Goal: Information Seeking & Learning: Learn about a topic

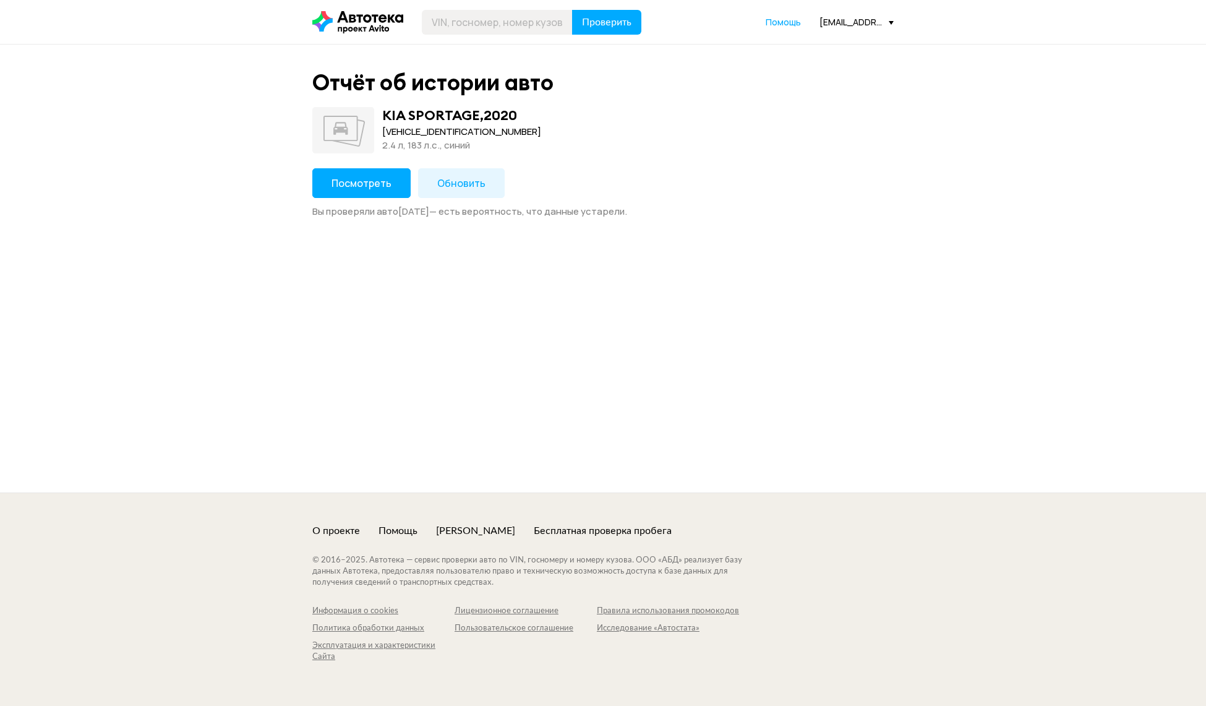
click at [317, 184] on button "Посмотреть" at bounding box center [361, 183] width 98 height 30
drag, startPoint x: 355, startPoint y: 181, endPoint x: 345, endPoint y: 175, distance: 11.4
click at [345, 176] on span "Посмотреть" at bounding box center [362, 183] width 60 height 14
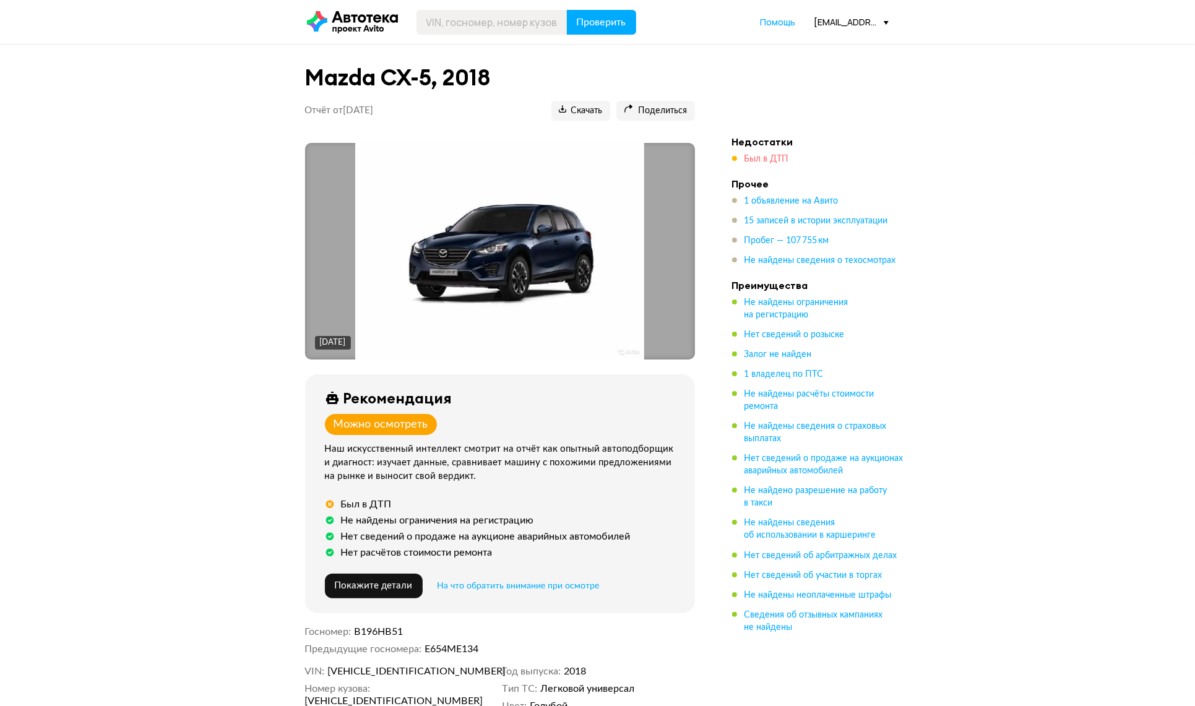
click at [759, 155] on span "Был в ДТП" at bounding box center [766, 159] width 45 height 9
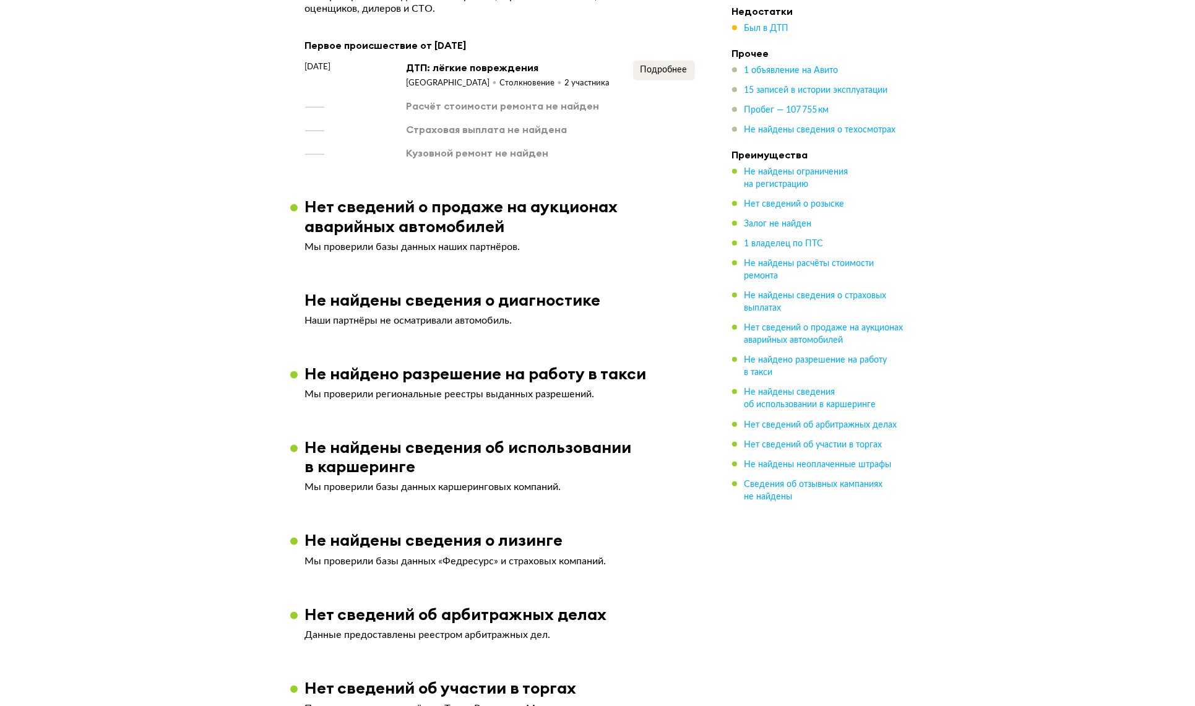
scroll to position [976, 0]
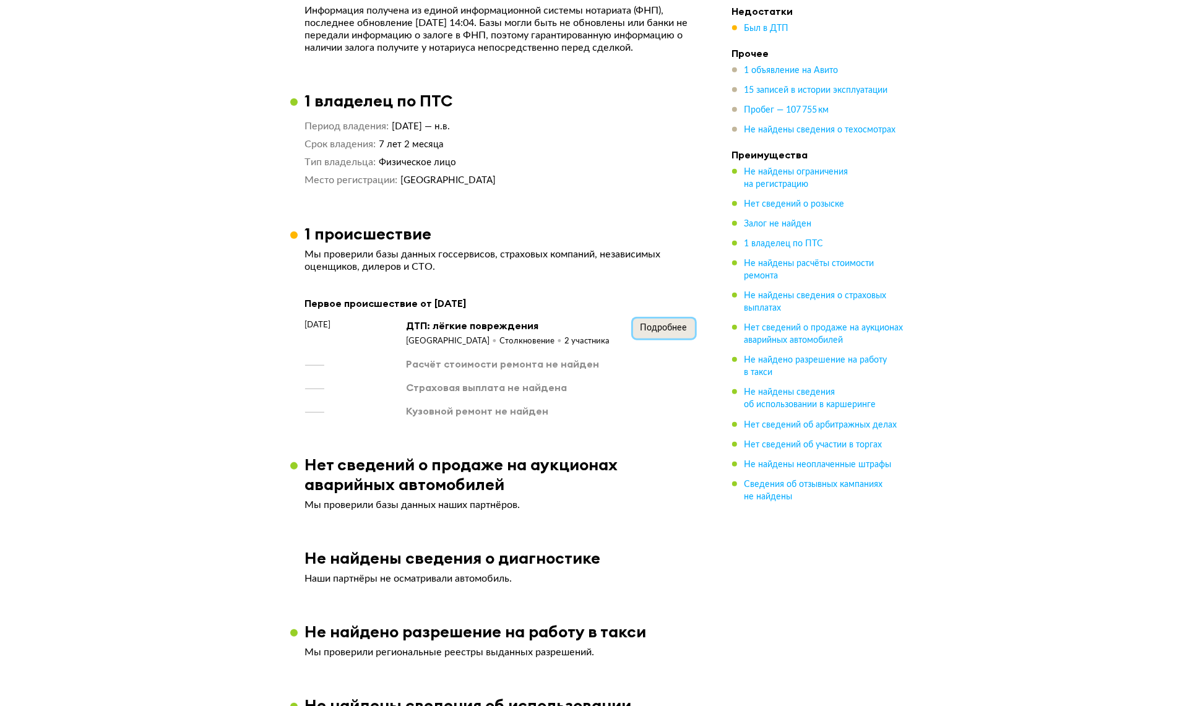
click at [674, 329] on span "Подробнее" at bounding box center [663, 328] width 47 height 9
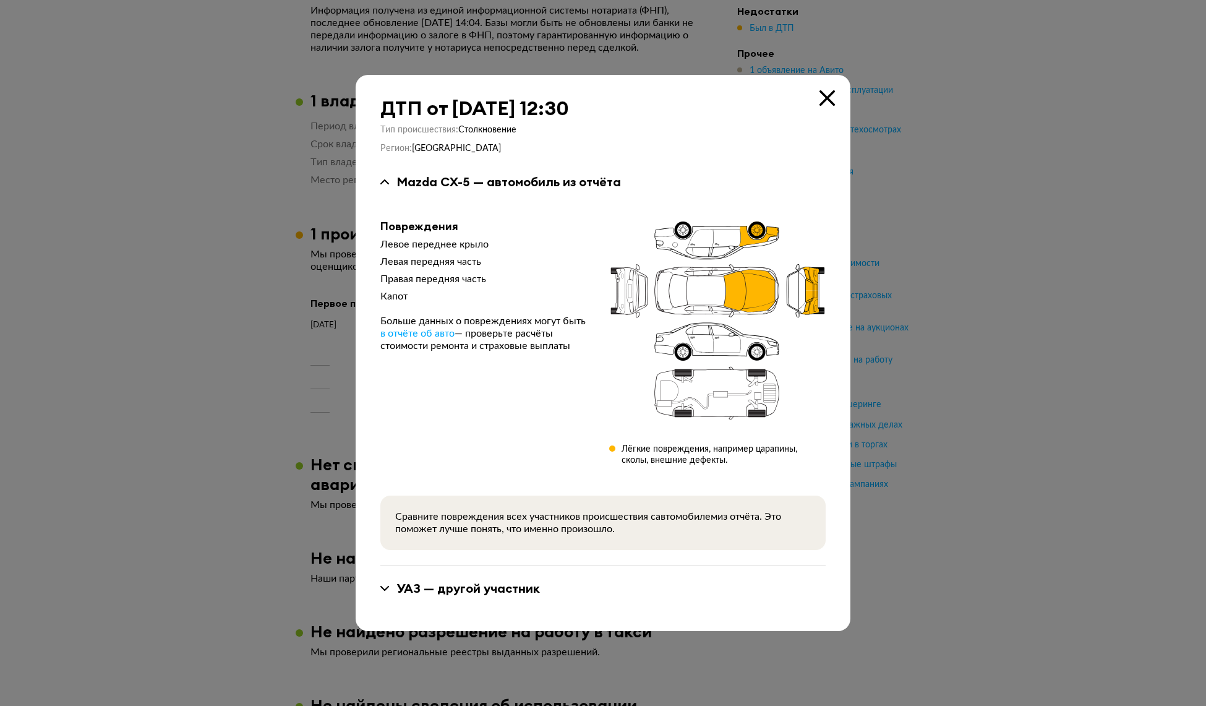
click at [1004, 192] on div at bounding box center [603, 353] width 1206 height 706
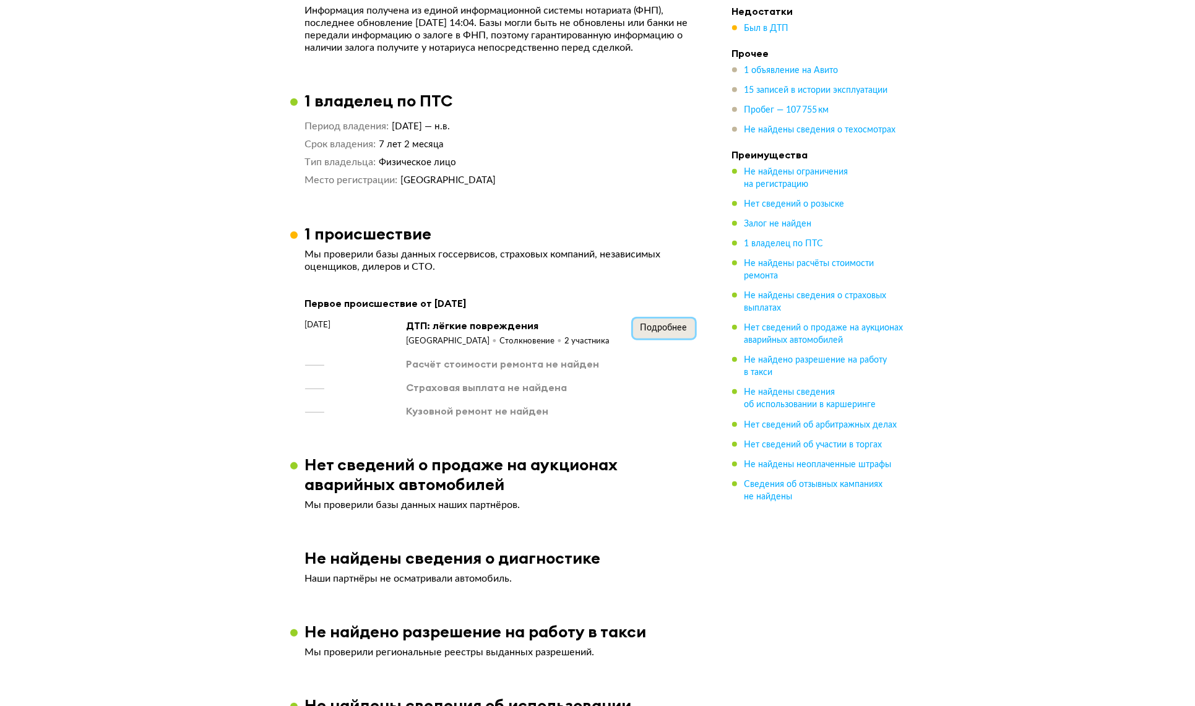
click at [653, 330] on span "Подробнее" at bounding box center [663, 328] width 47 height 9
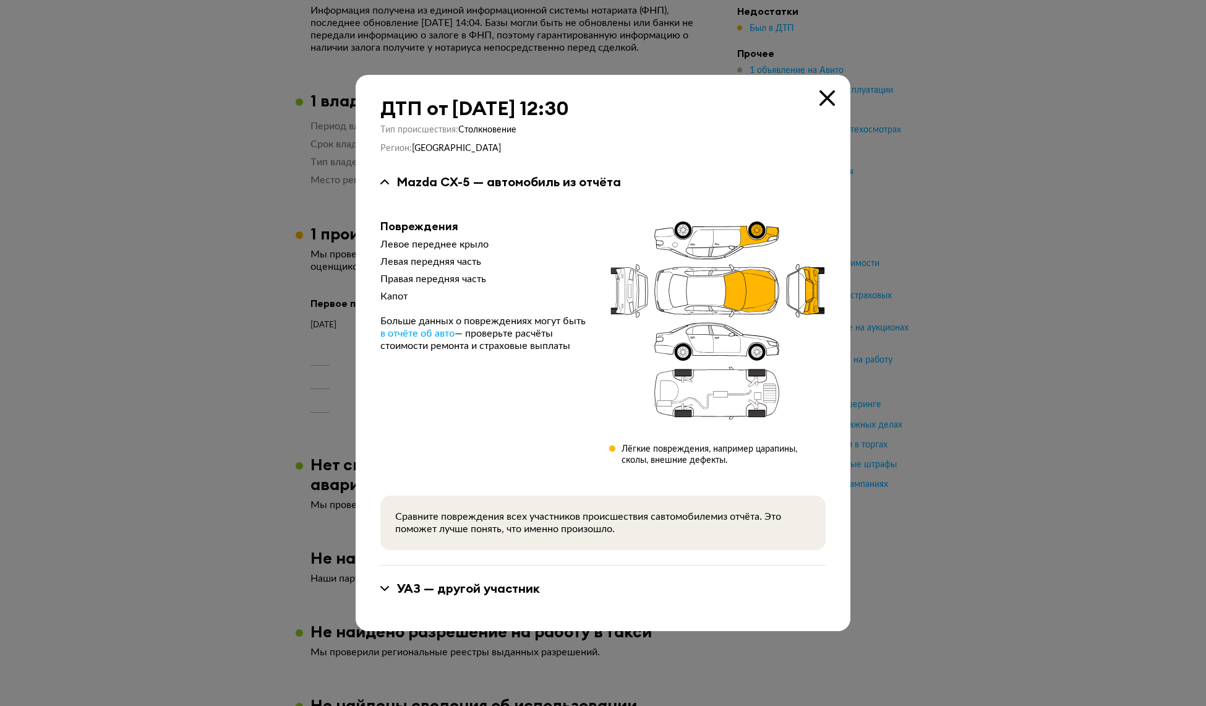
click at [249, 288] on div at bounding box center [603, 353] width 1206 height 706
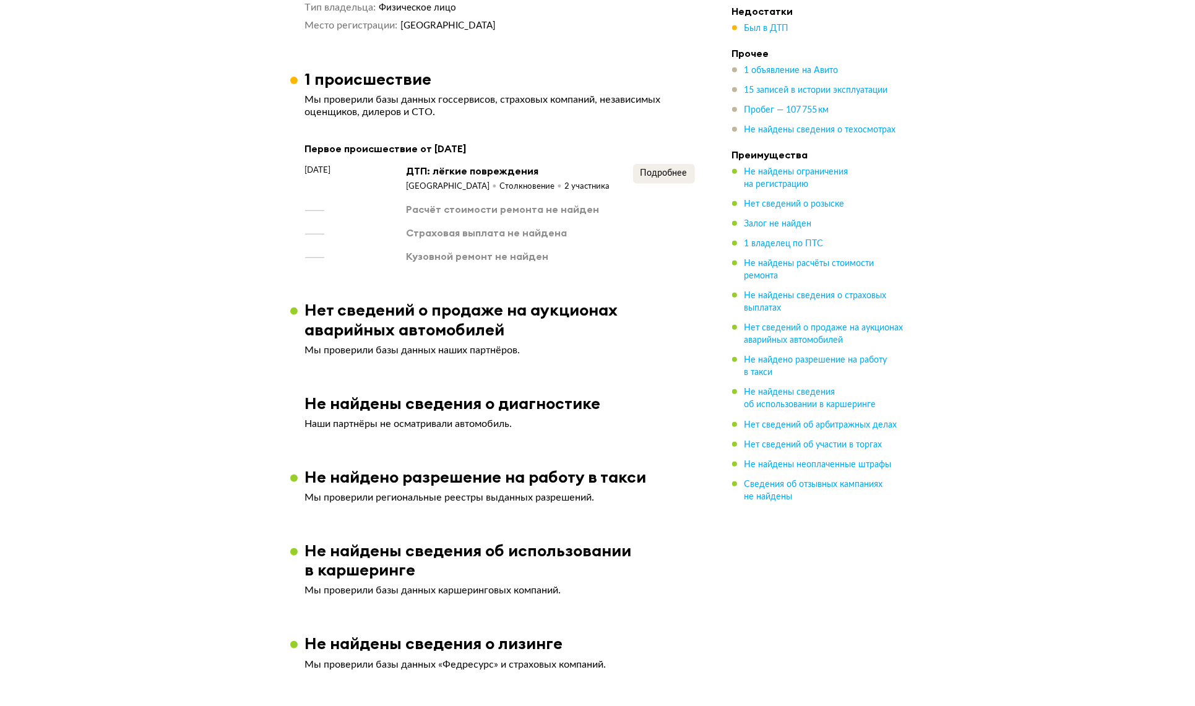
scroll to position [1031, 0]
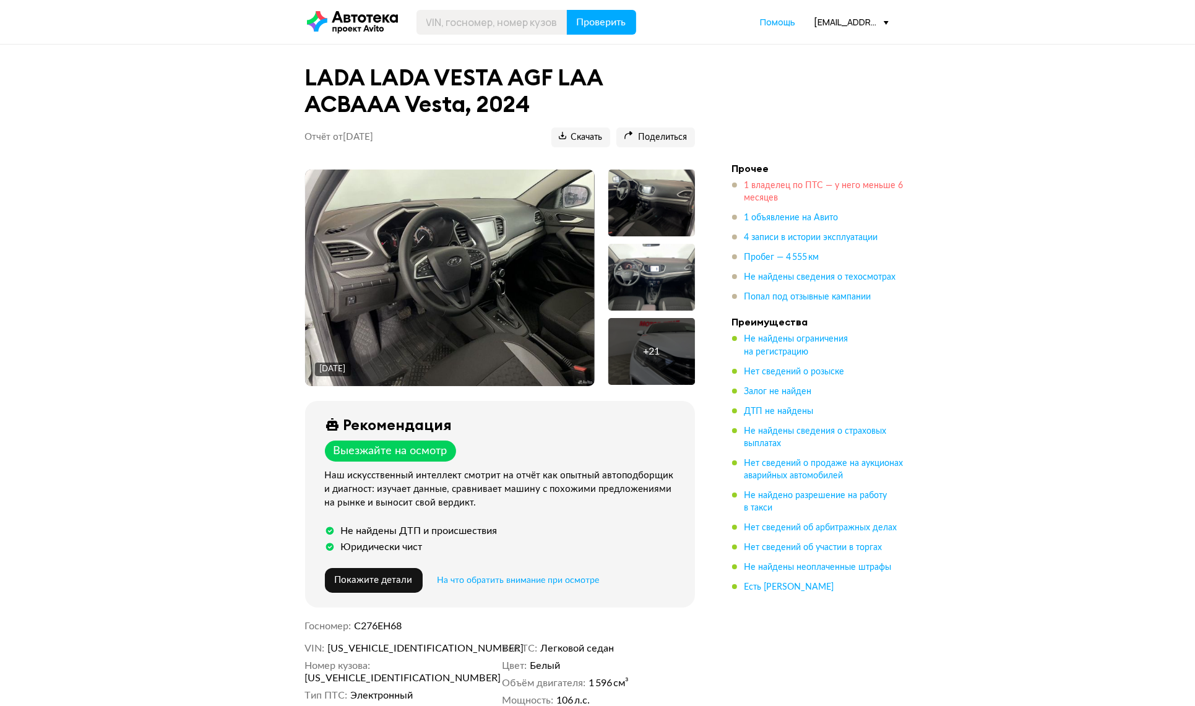
click at [796, 186] on span "1 владелец по ПТС — у него меньше 6 месяцев" at bounding box center [823, 191] width 159 height 21
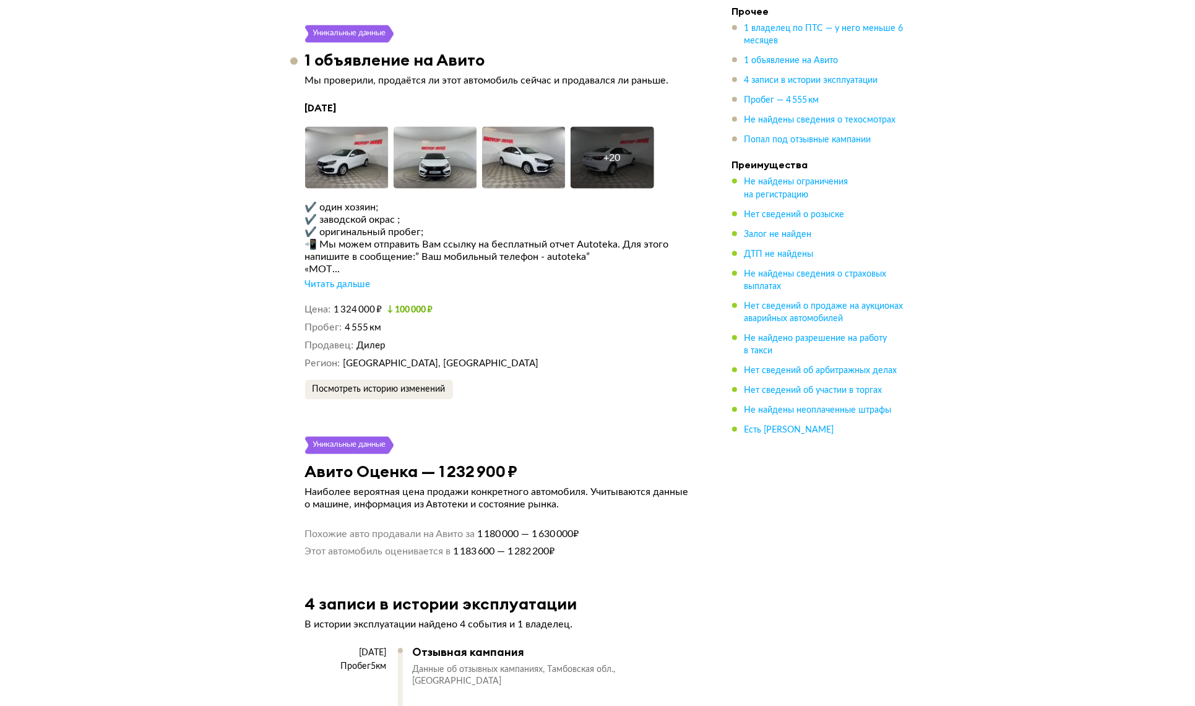
scroll to position [2062, 0]
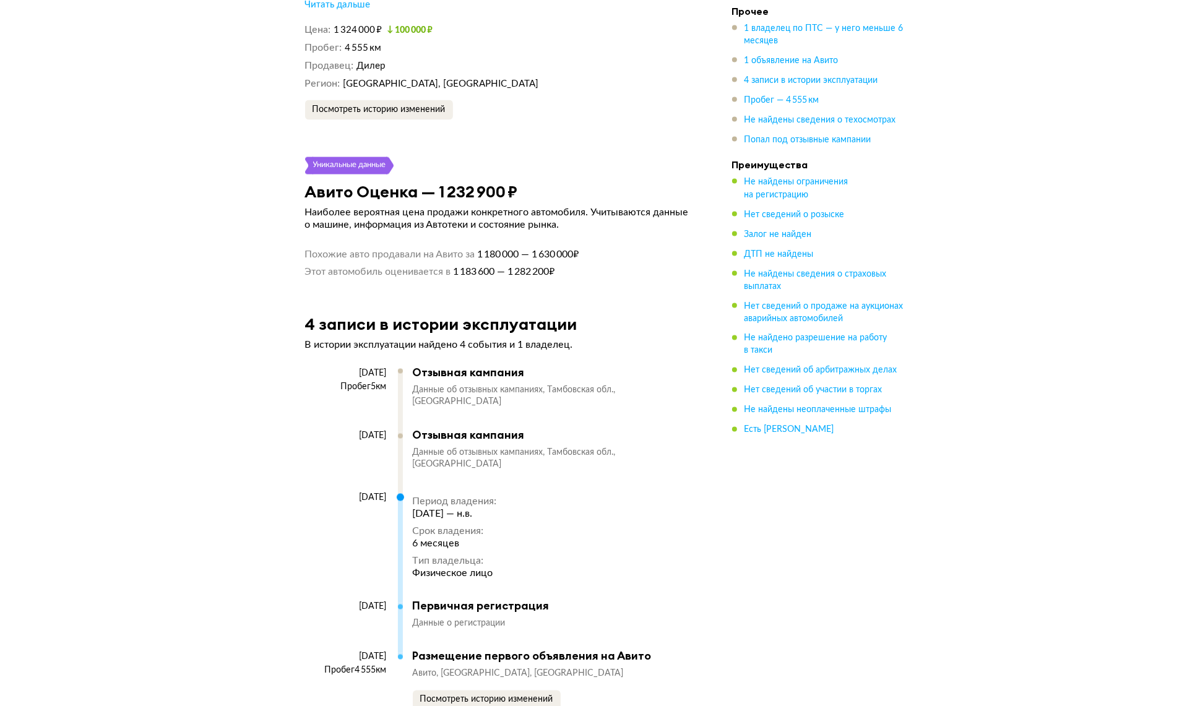
click at [433, 374] on div "Отзывная кампания" at bounding box center [548, 373] width 270 height 14
click at [504, 434] on div "Отзывная кампания Данные об отзывных кампаниях Тамбовская обл., ТАМБОВ" at bounding box center [548, 450] width 270 height 43
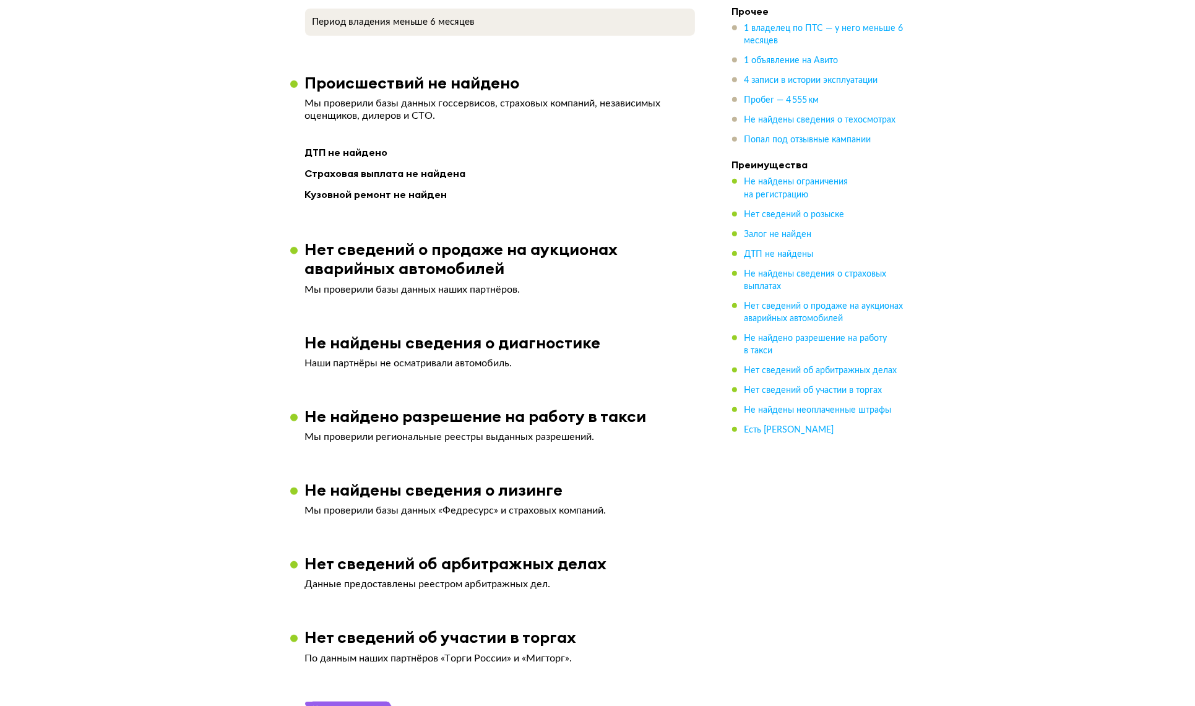
scroll to position [1031, 0]
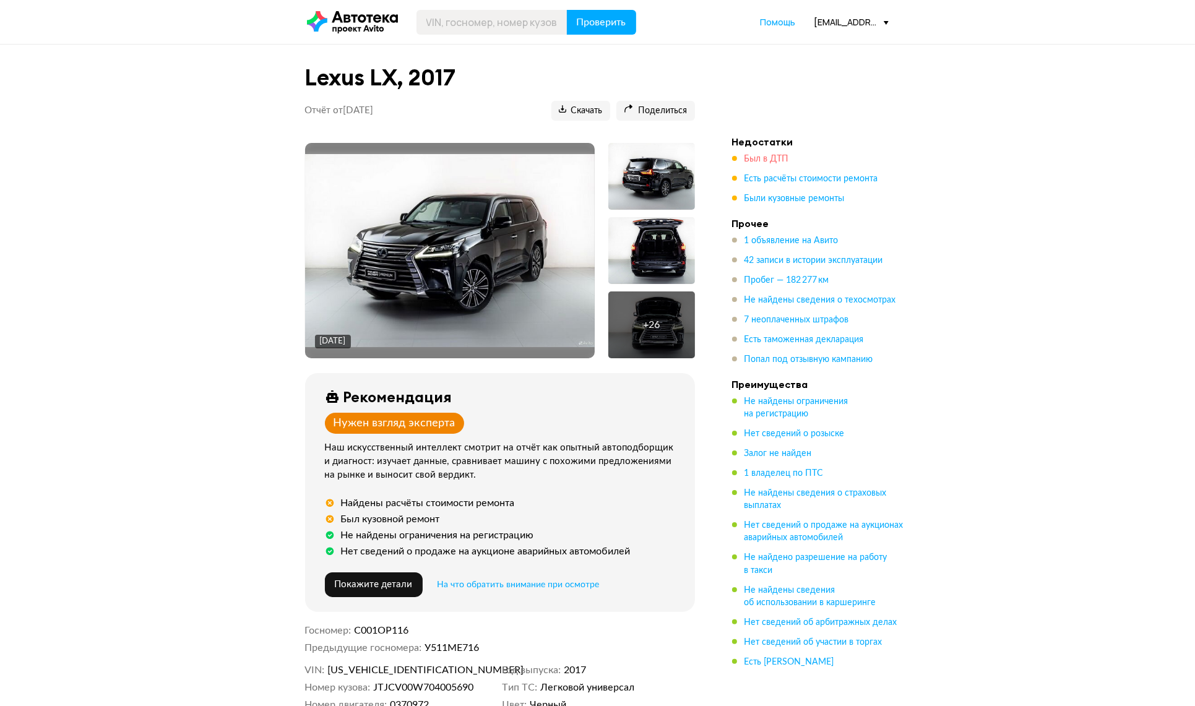
click at [748, 160] on span "Был в ДТП" at bounding box center [766, 159] width 45 height 9
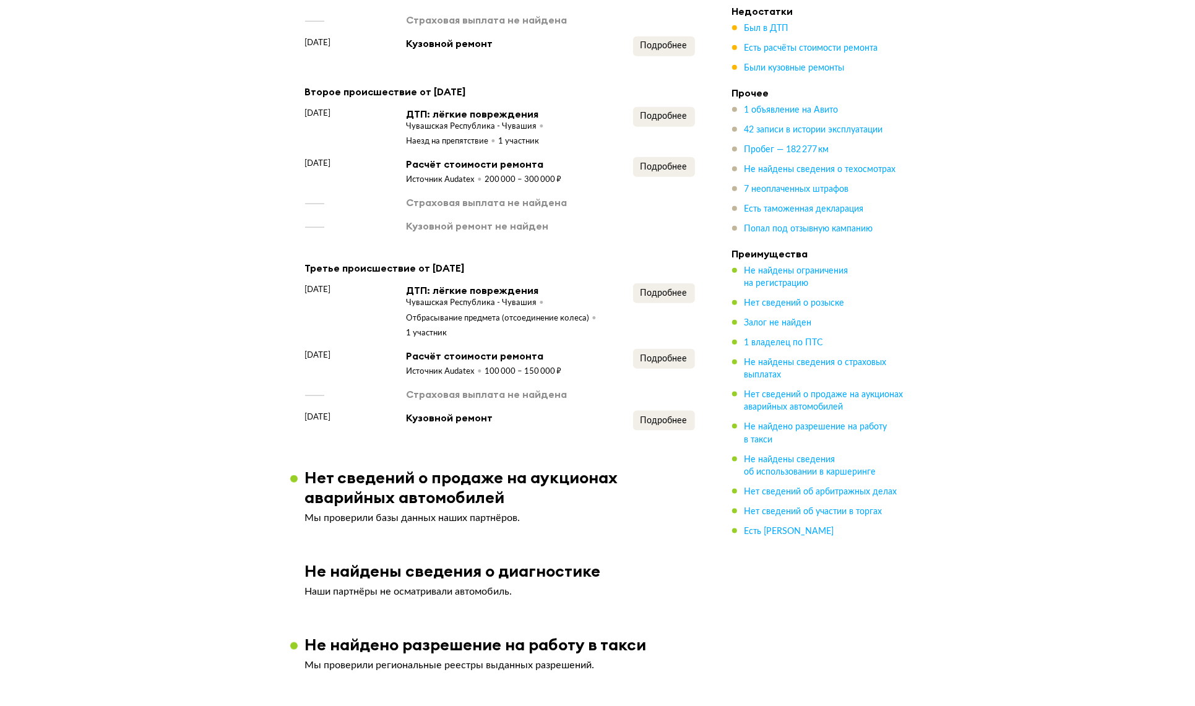
scroll to position [1216, 0]
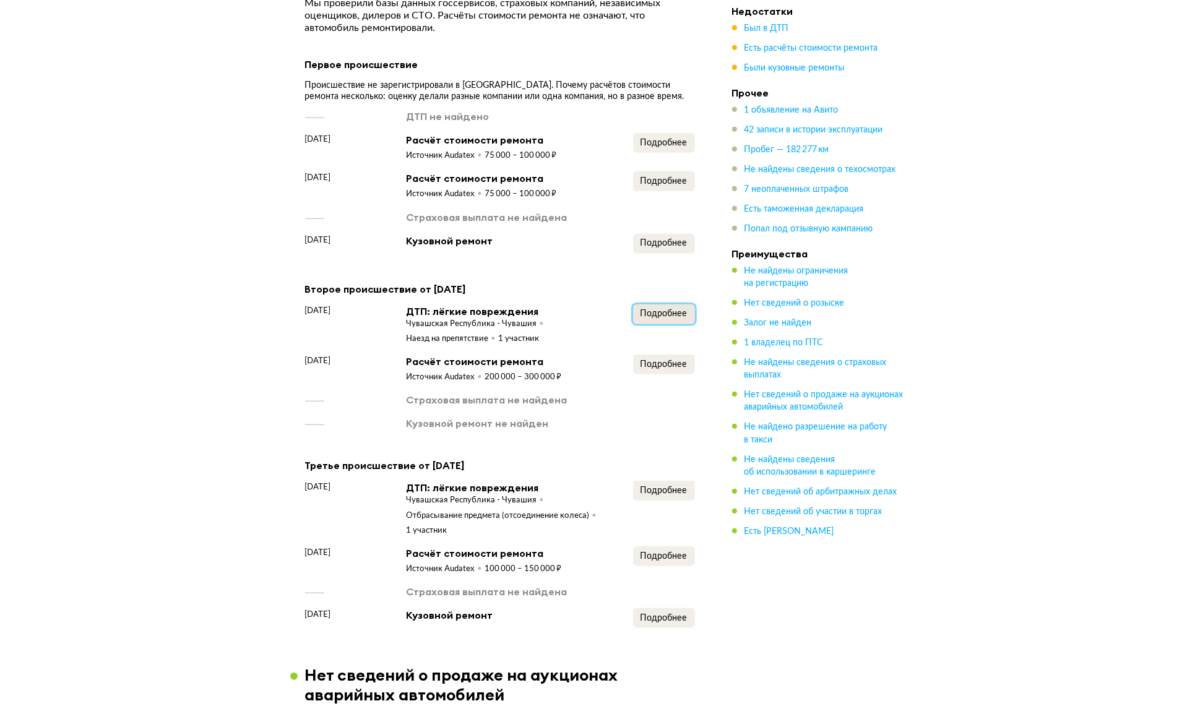
click at [671, 318] on span "Подробнее" at bounding box center [663, 313] width 47 height 9
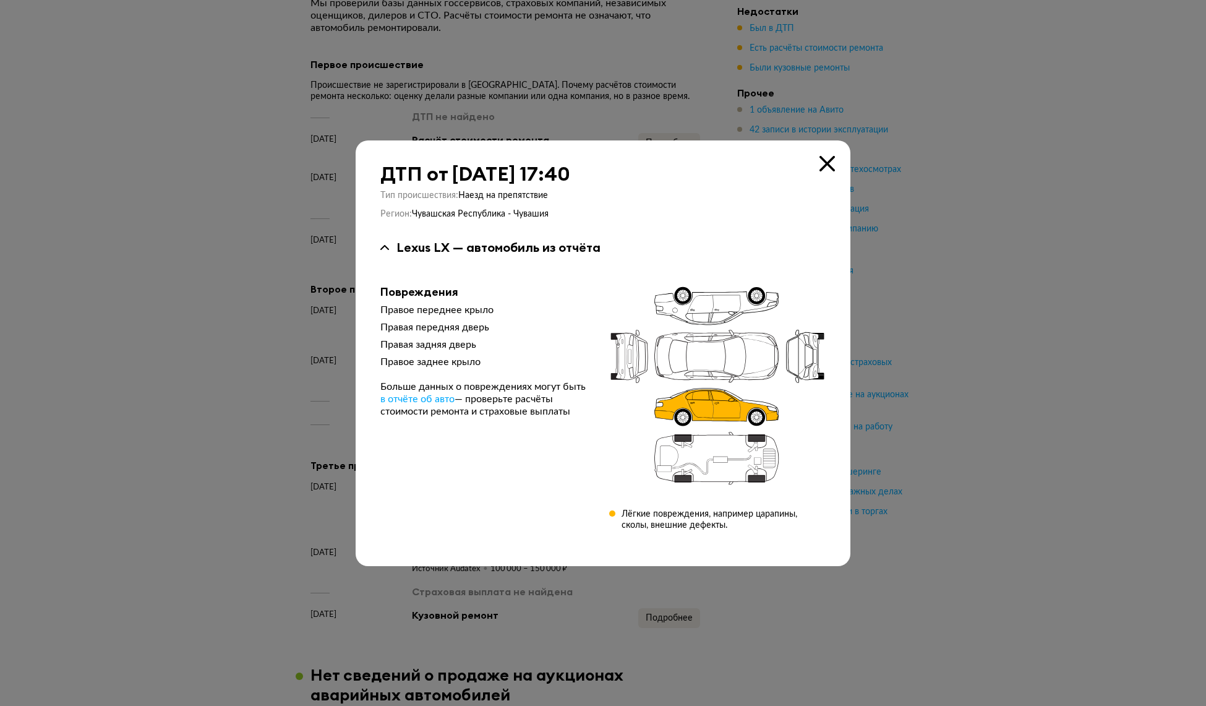
drag, startPoint x: 52, startPoint y: 324, endPoint x: 92, endPoint y: 326, distance: 40.3
click at [56, 324] on div at bounding box center [603, 353] width 1206 height 706
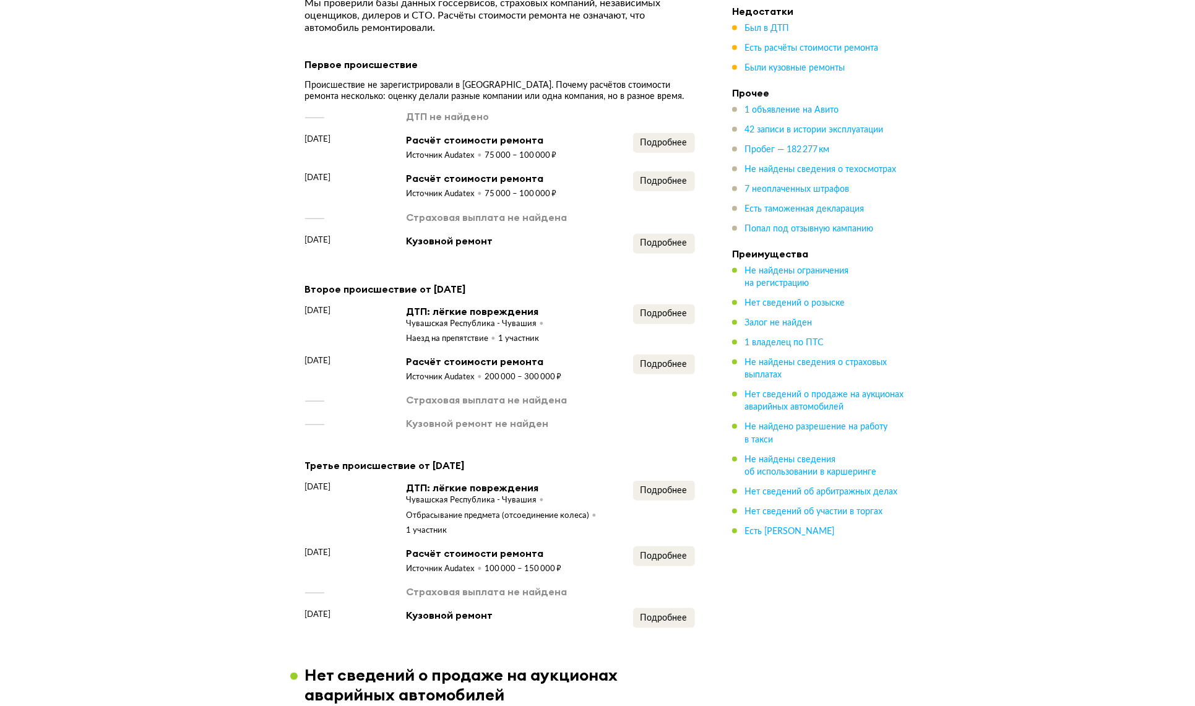
click at [686, 518] on div "Подробнее" at bounding box center [664, 509] width 62 height 56
click at [684, 495] on span "Подробнее" at bounding box center [663, 490] width 47 height 9
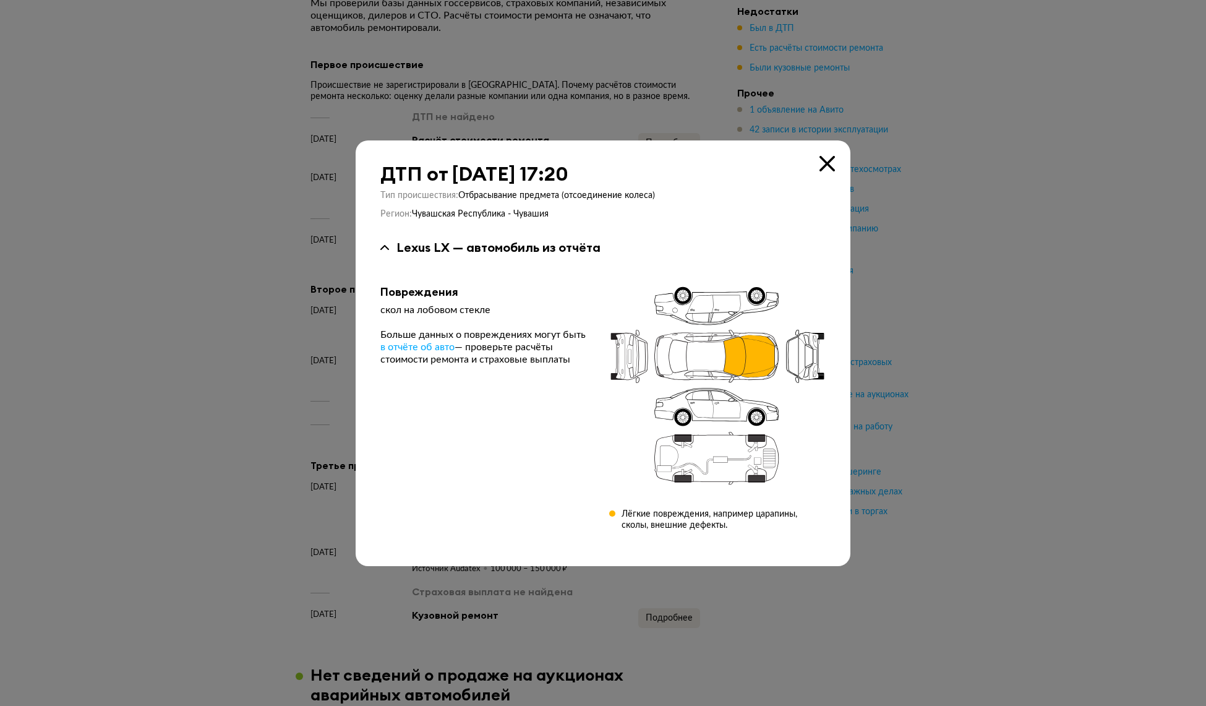
click at [1038, 249] on div at bounding box center [603, 353] width 1206 height 706
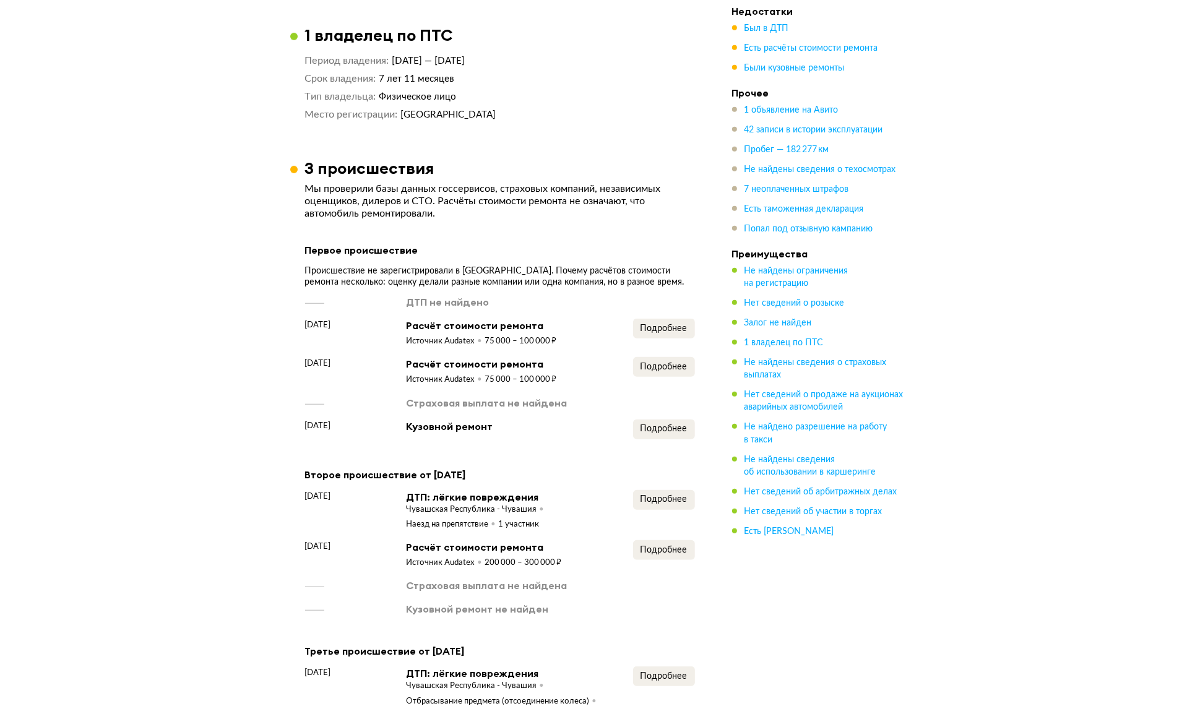
scroll to position [1289, 0]
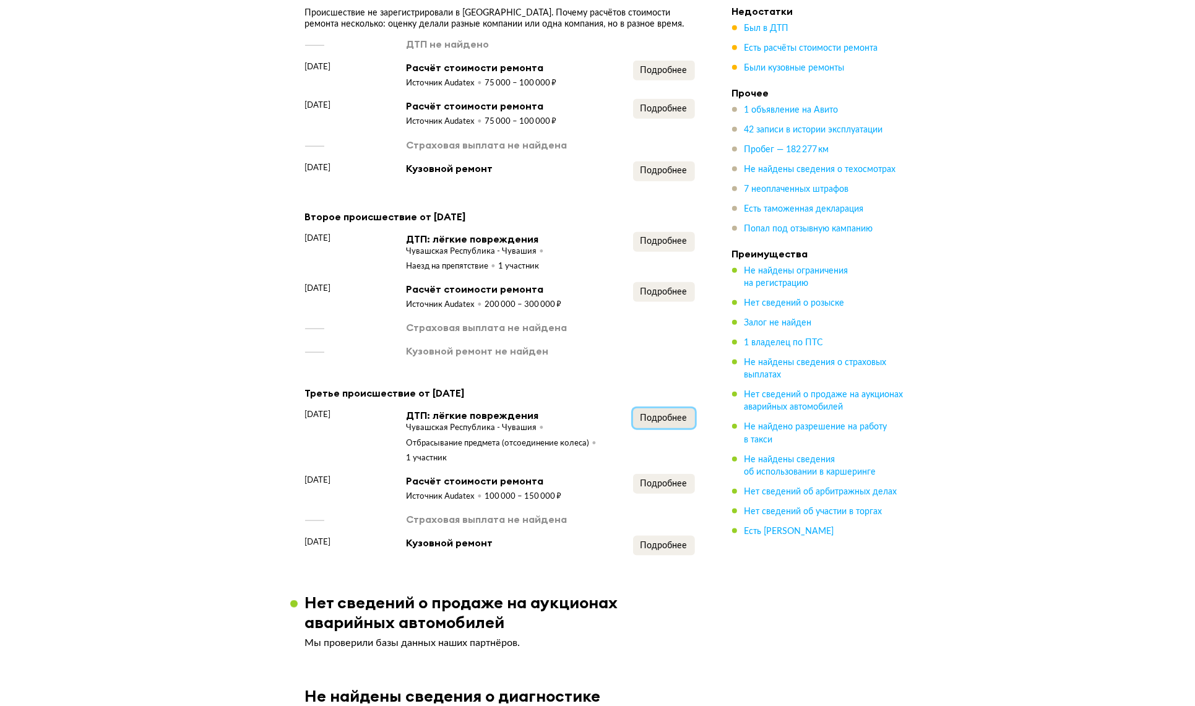
click at [645, 423] on span "Подробнее" at bounding box center [663, 418] width 47 height 9
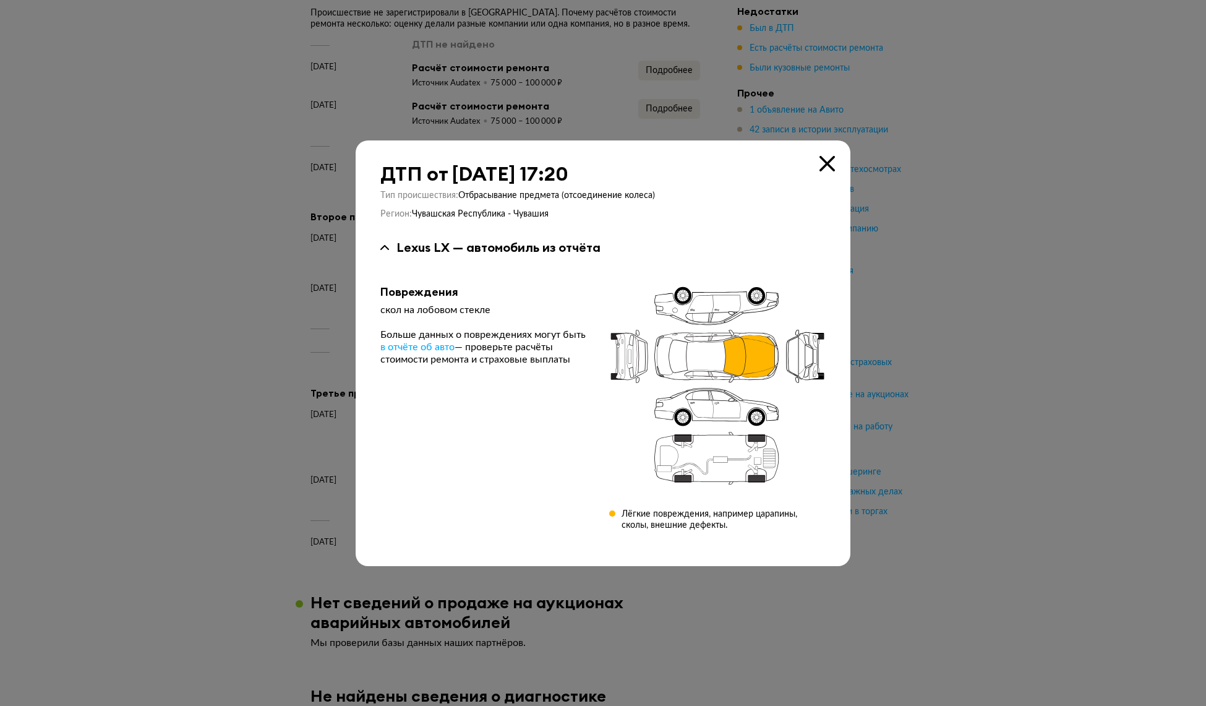
click at [1112, 222] on div at bounding box center [603, 353] width 1206 height 706
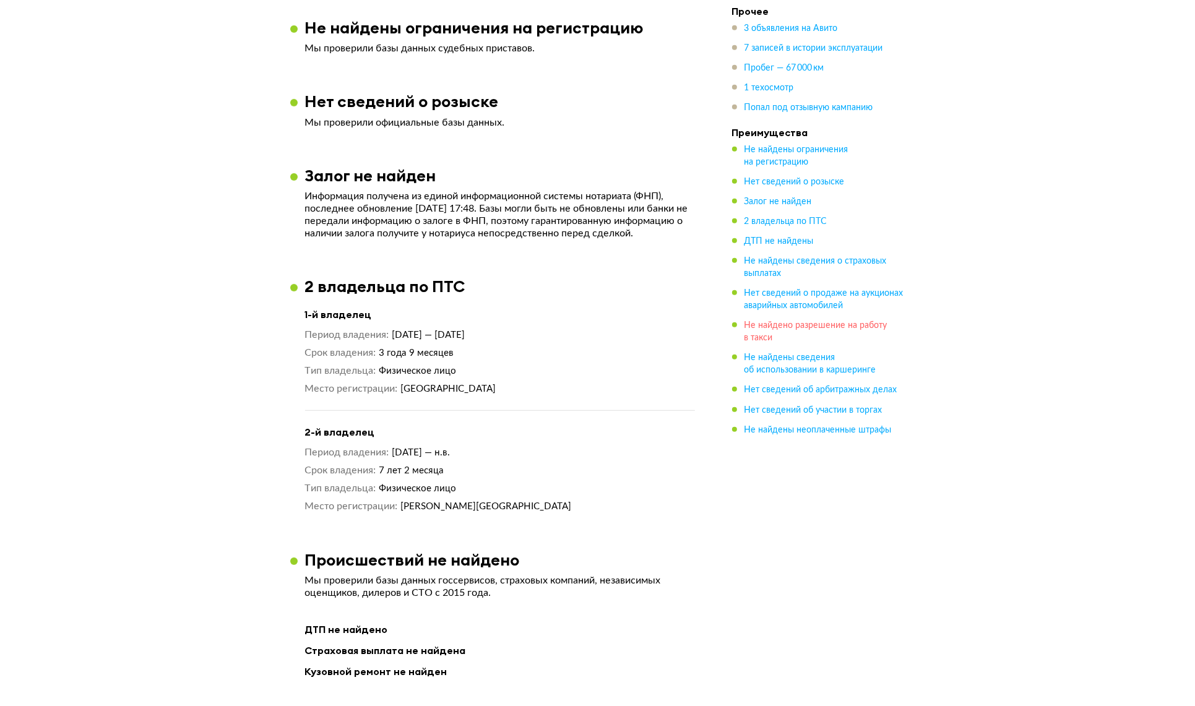
scroll to position [1289, 0]
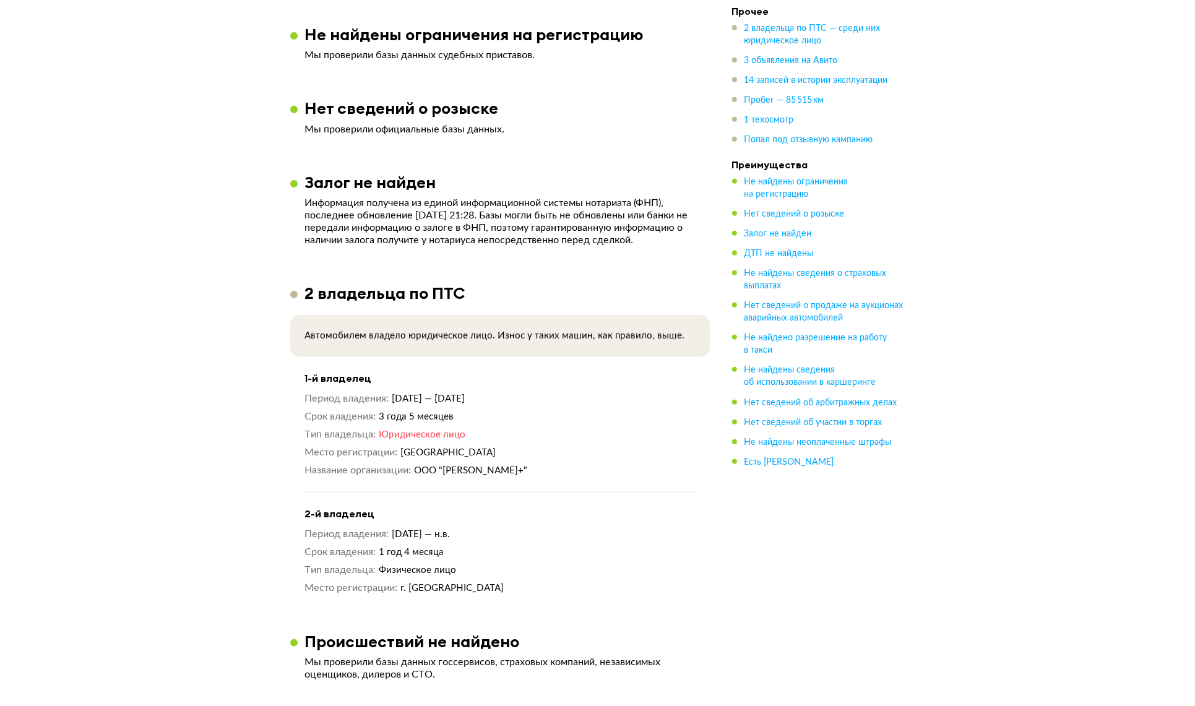
scroll to position [773, 0]
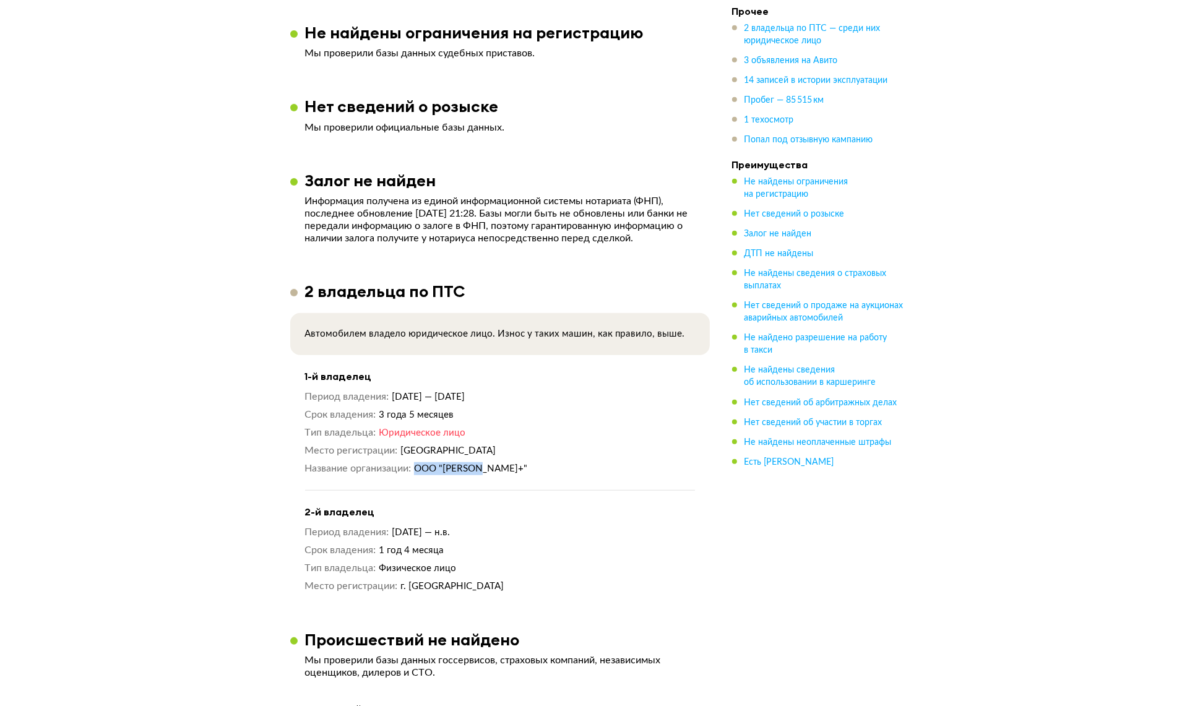
drag, startPoint x: 416, startPoint y: 475, endPoint x: 490, endPoint y: 473, distance: 74.3
click at [490, 473] on span "ООО "НИНЕЛЬ+"" at bounding box center [470, 468] width 113 height 9
copy span "ООО "НИНЕЛЬ+"
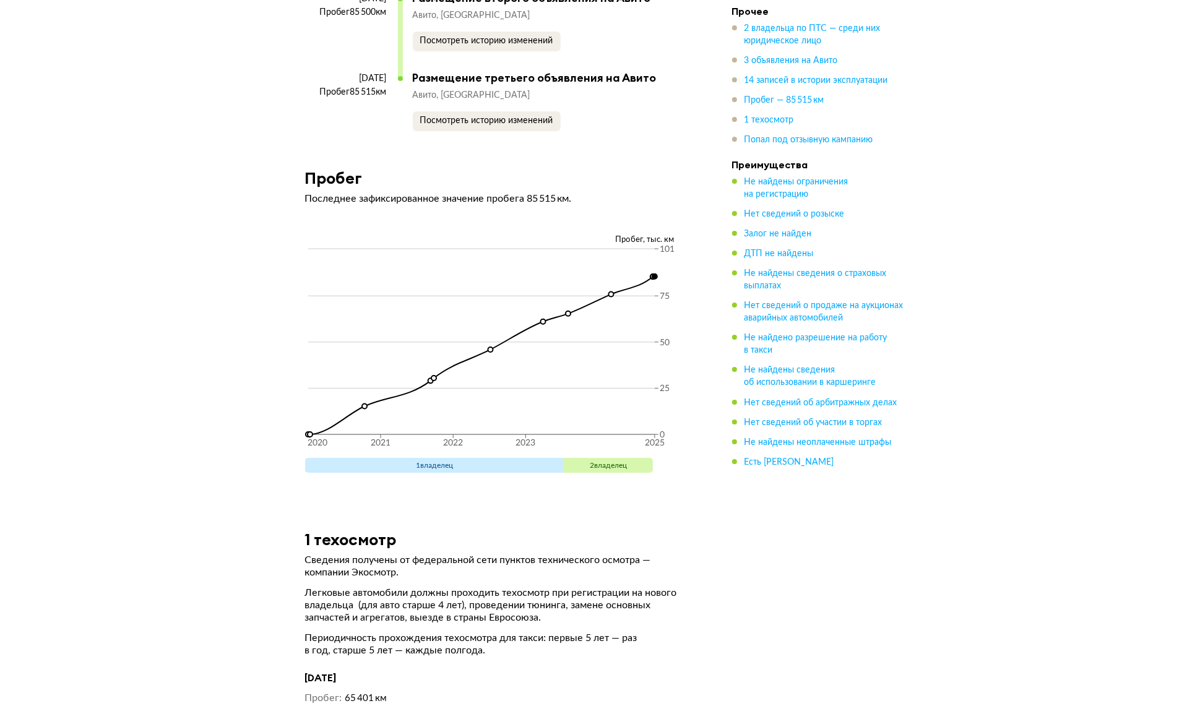
scroll to position [4382, 0]
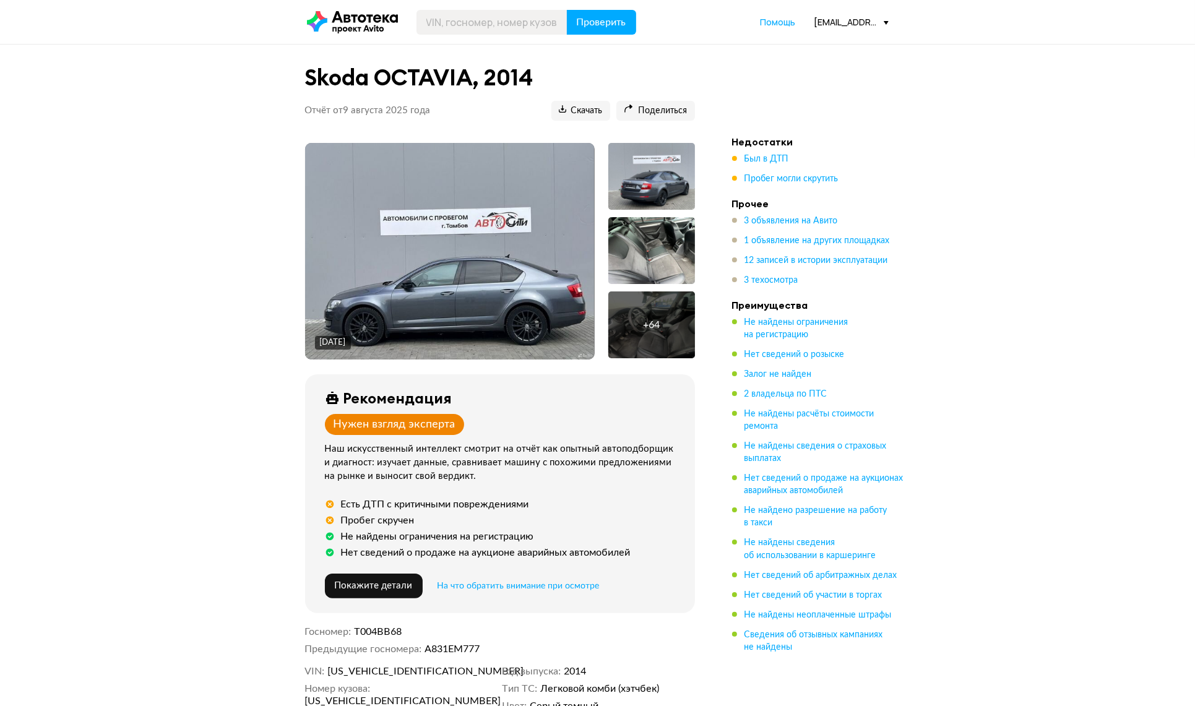
click at [780, 167] on ul "Был в ДТП Пробег могли скрутить" at bounding box center [818, 169] width 173 height 32
click at [778, 186] on ul "Недостатки Был в ДТП Пробег могли скрутить Прочее 3 объявления на Авито 1 объяв…" at bounding box center [818, 393] width 173 height 517
click at [781, 175] on span "Пробег могли скрутить" at bounding box center [791, 178] width 94 height 9
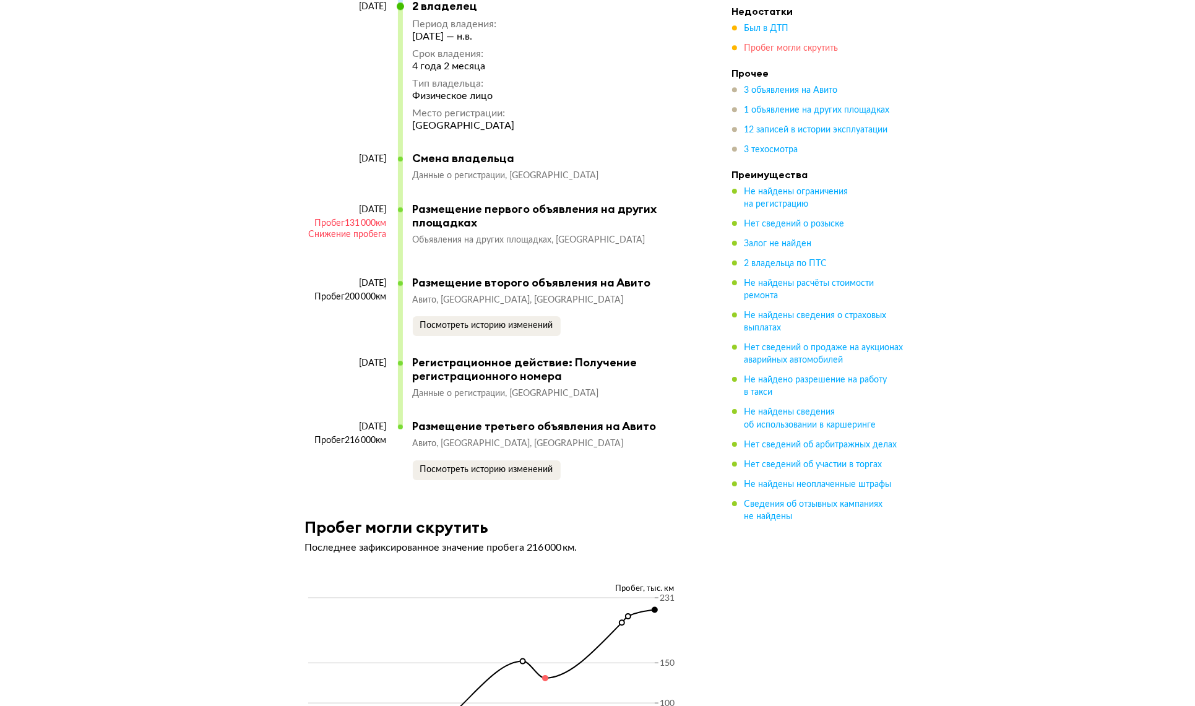
scroll to position [4483, 0]
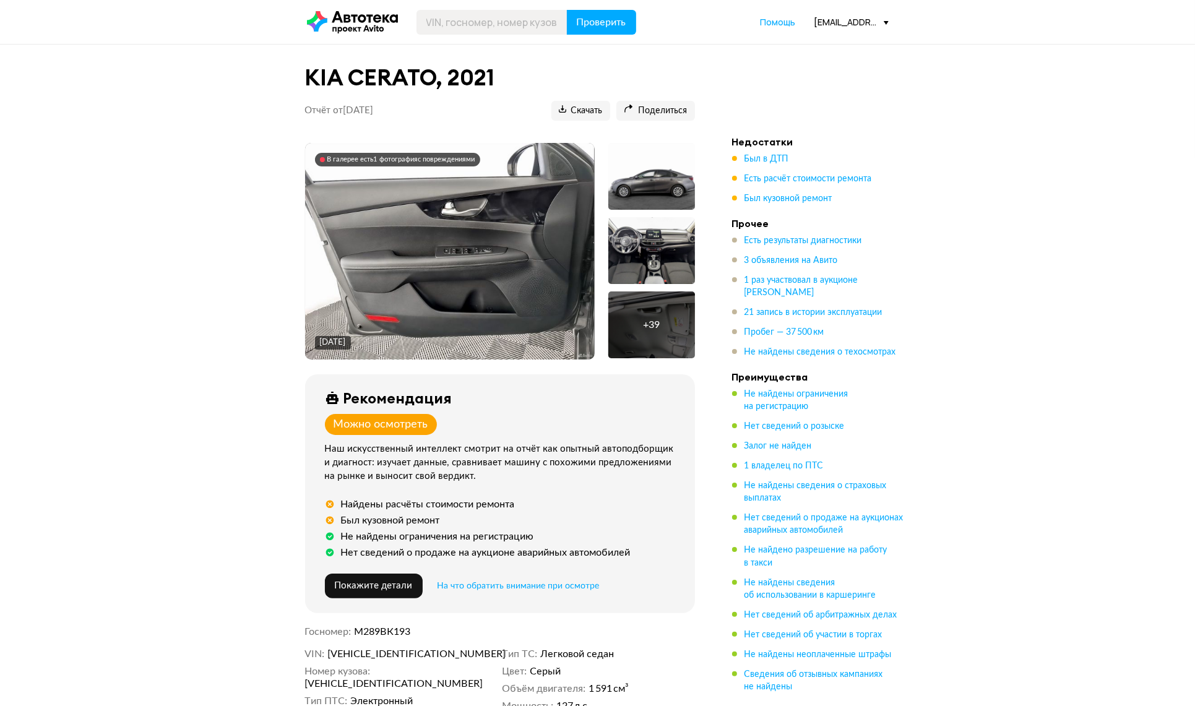
click at [769, 153] on span "Был в ДТП" at bounding box center [766, 159] width 45 height 12
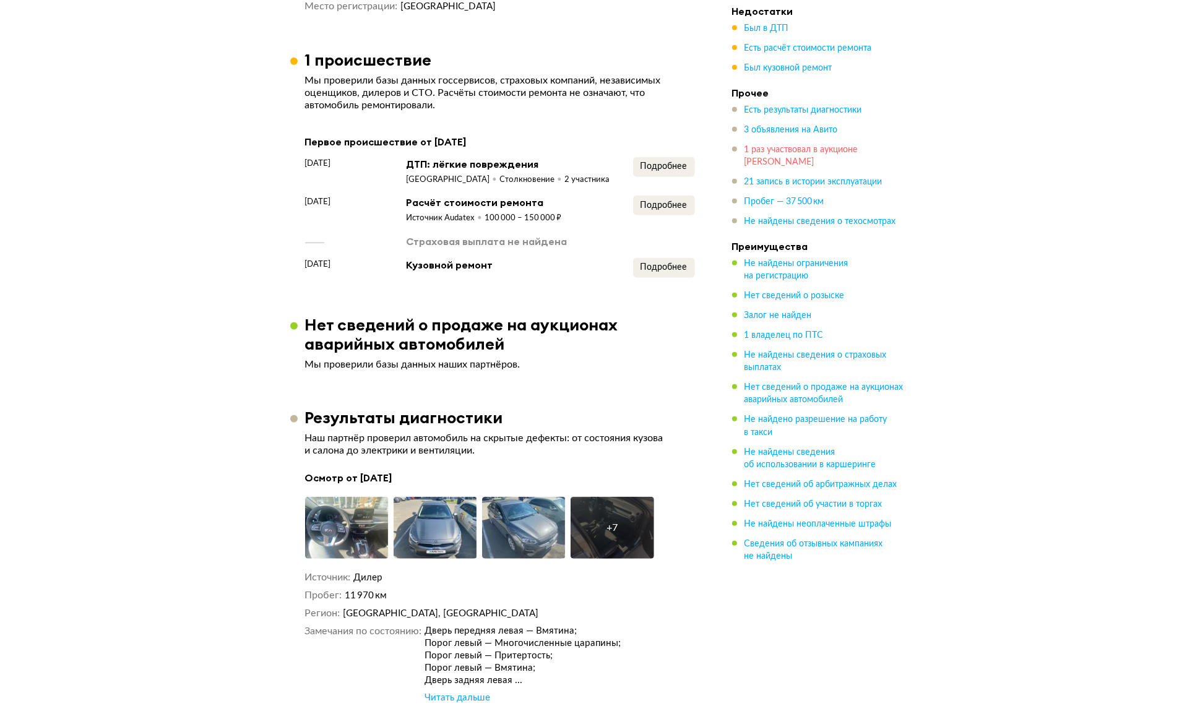
scroll to position [1211, 0]
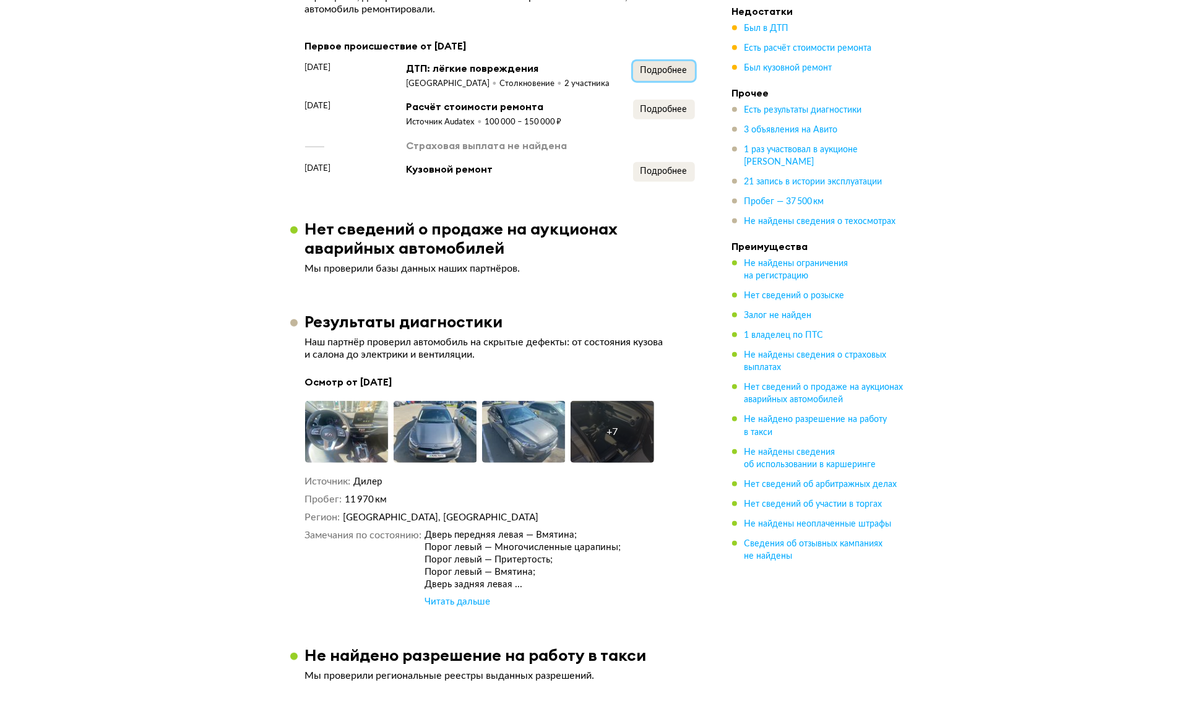
click at [653, 73] on span "Подробнее" at bounding box center [663, 70] width 47 height 9
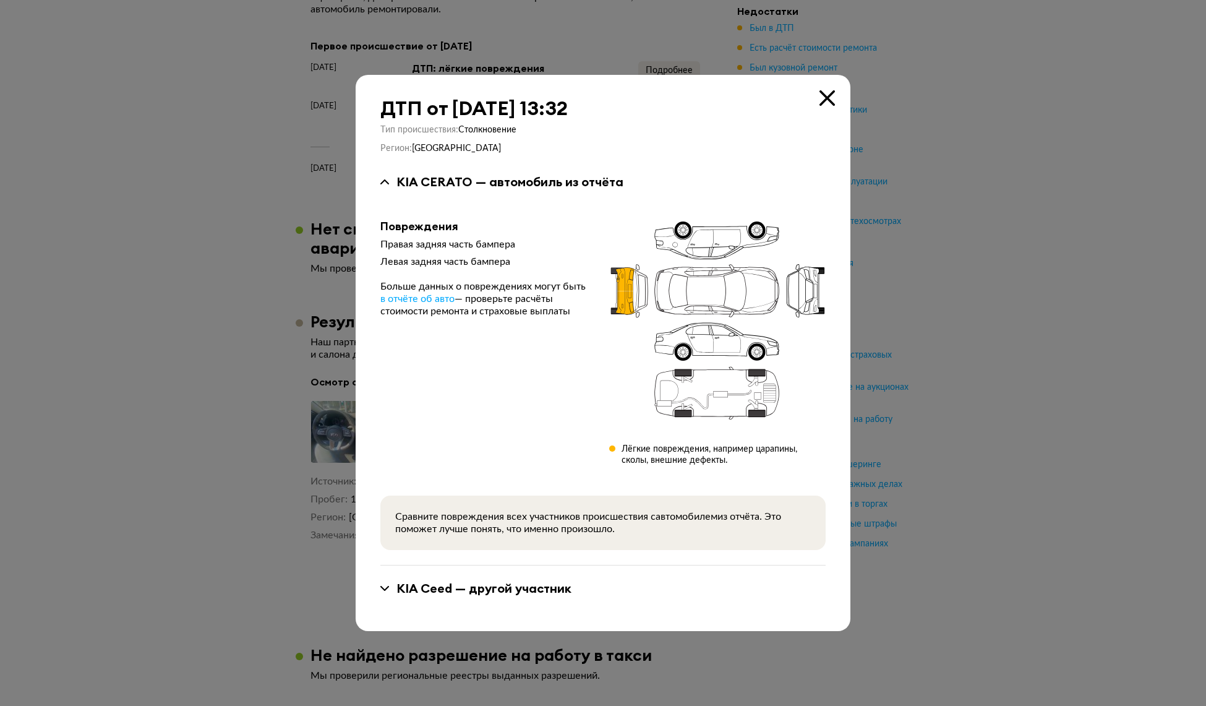
click at [944, 196] on div at bounding box center [603, 353] width 1206 height 706
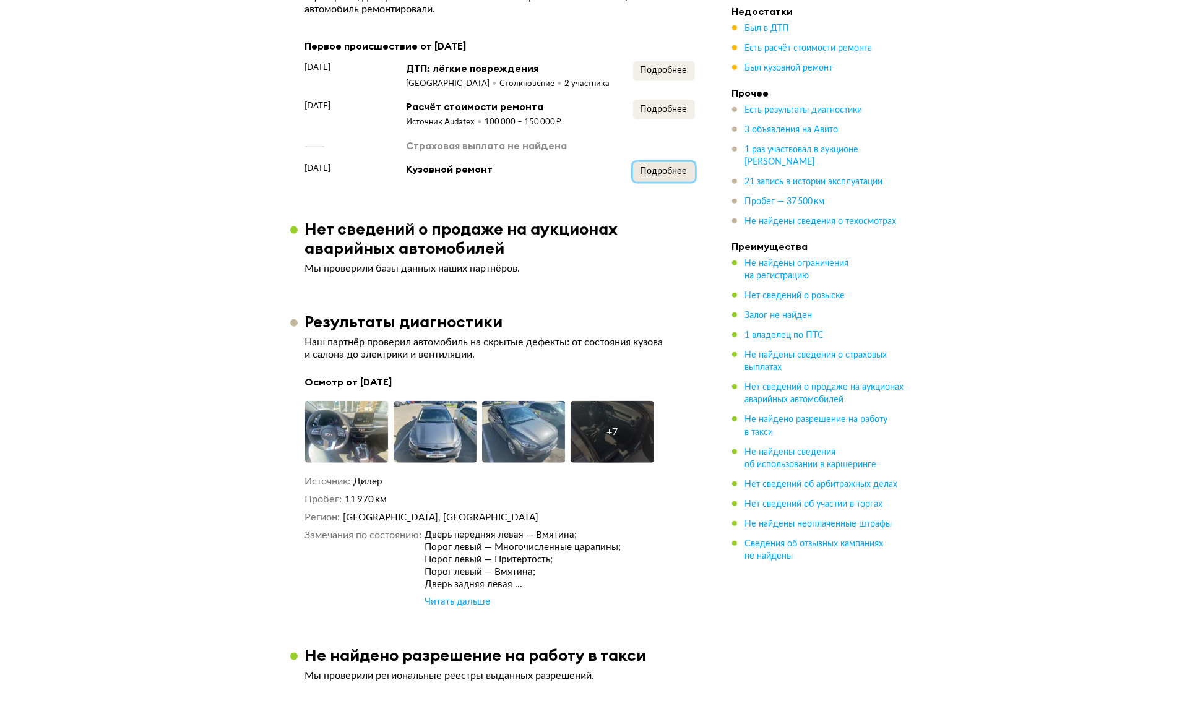
click at [671, 182] on button "Подробнее" at bounding box center [664, 172] width 62 height 20
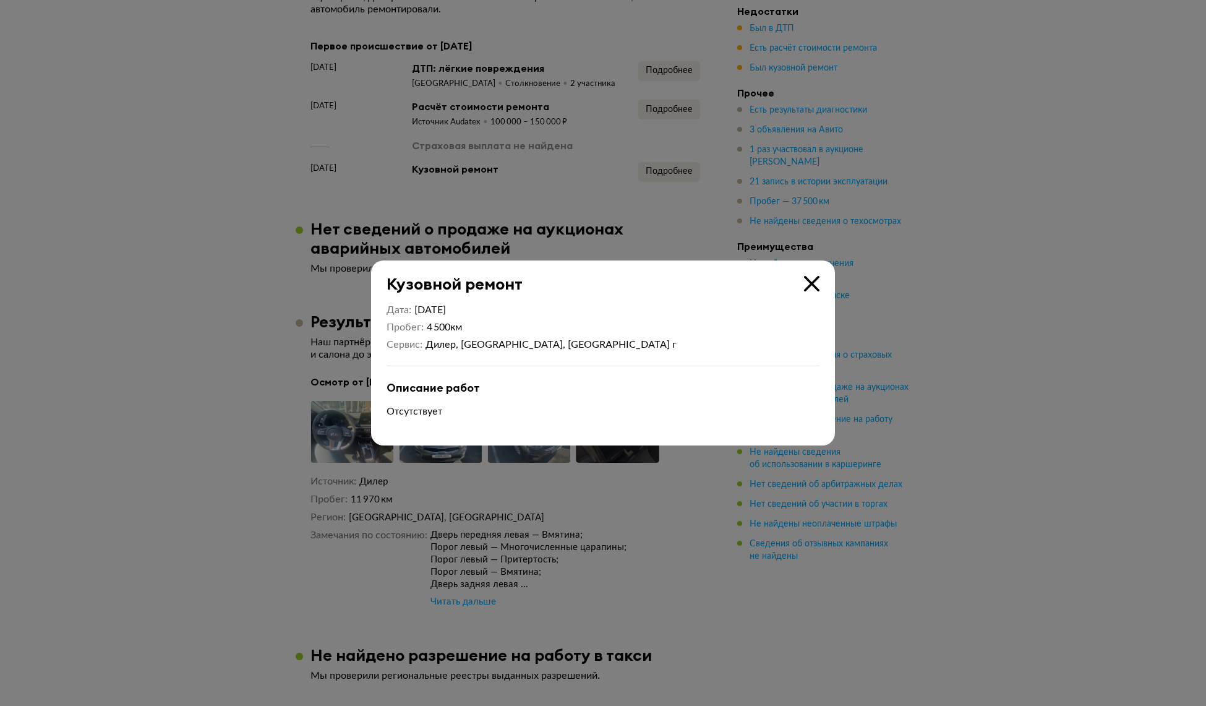
click at [764, 152] on div at bounding box center [603, 353] width 1206 height 706
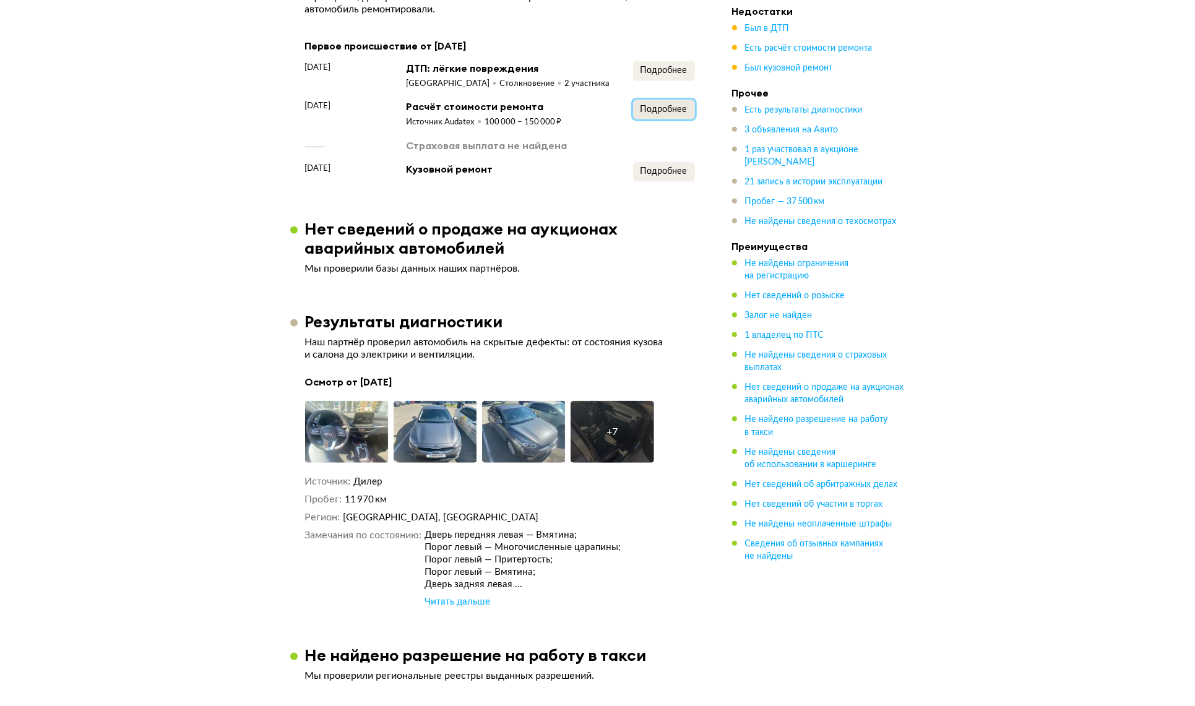
click at [650, 118] on button "Подробнее" at bounding box center [664, 110] width 62 height 20
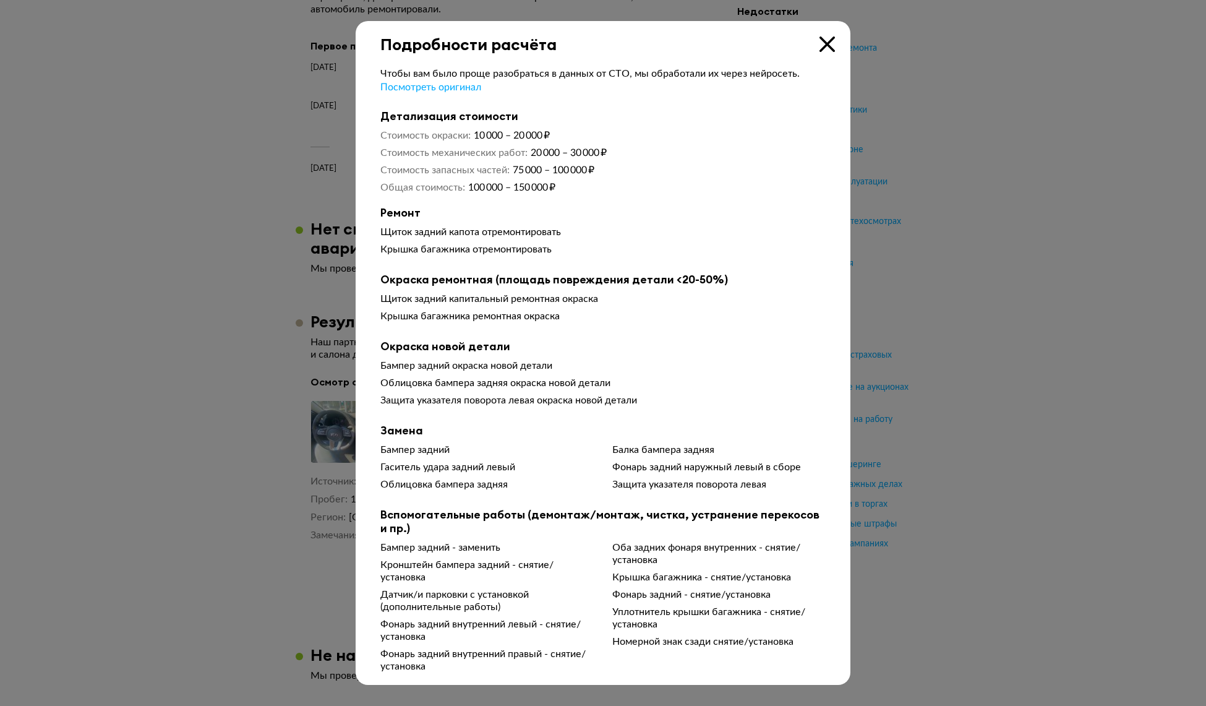
click at [958, 226] on div at bounding box center [603, 353] width 1206 height 706
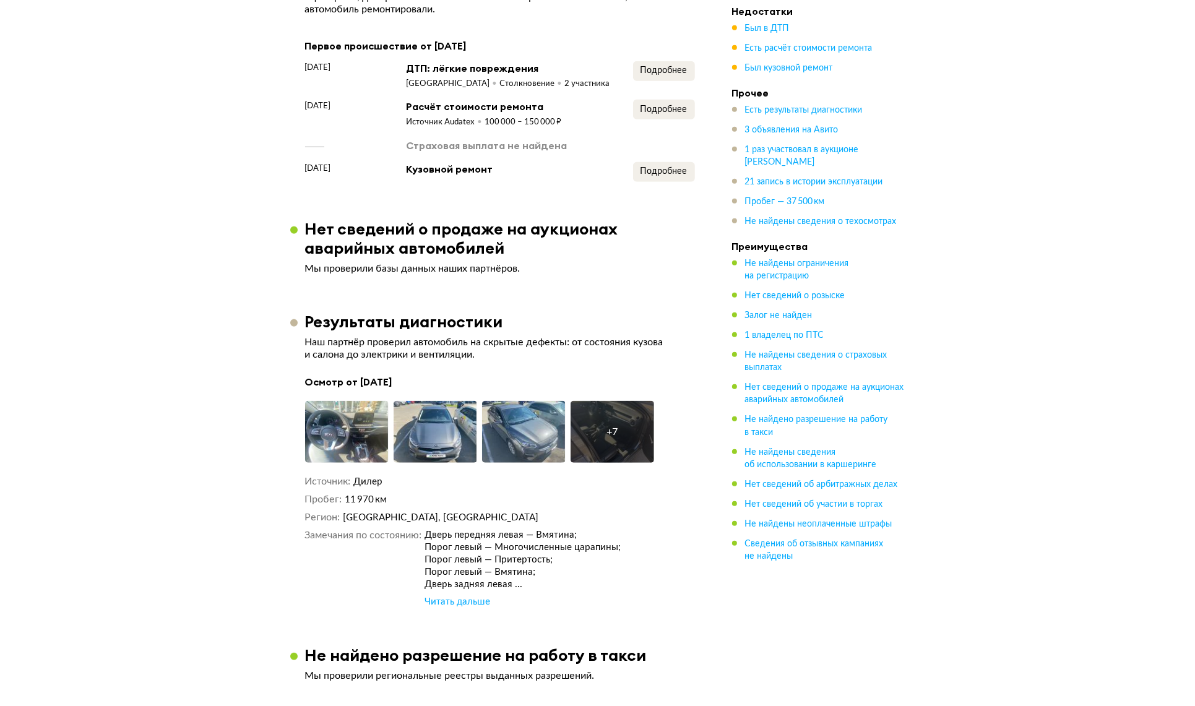
click at [663, 59] on div "Первое происшествие от 7 декабря 2021 года 7 декабря 2021 года ДТП: лёгкие повр…" at bounding box center [500, 110] width 390 height 144
click at [657, 70] on span "Подробнее" at bounding box center [663, 70] width 47 height 9
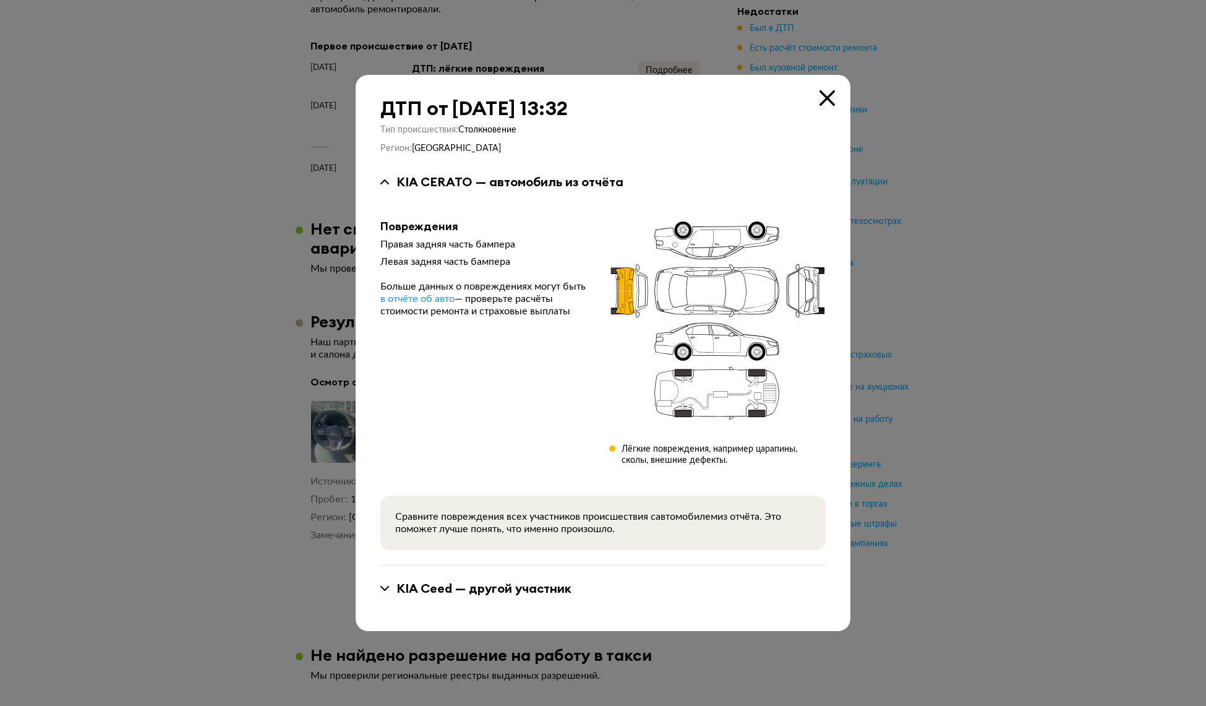
click at [965, 153] on div at bounding box center [603, 353] width 1206 height 706
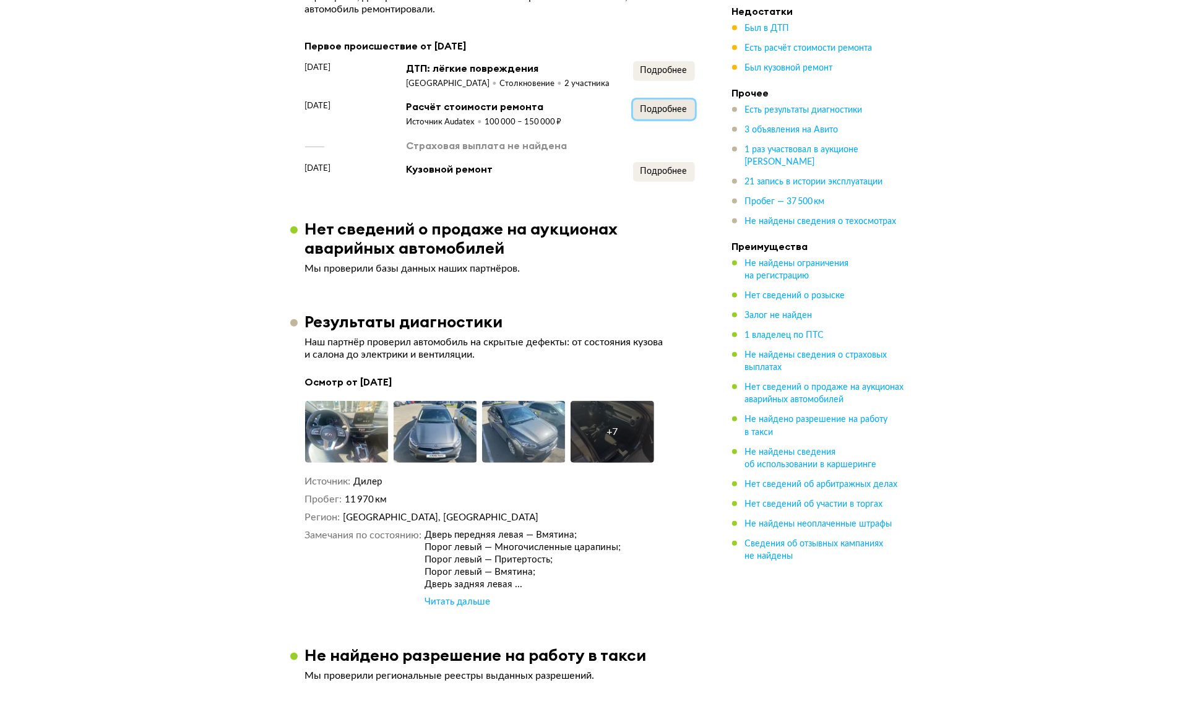
click at [658, 118] on button "Подробнее" at bounding box center [664, 110] width 62 height 20
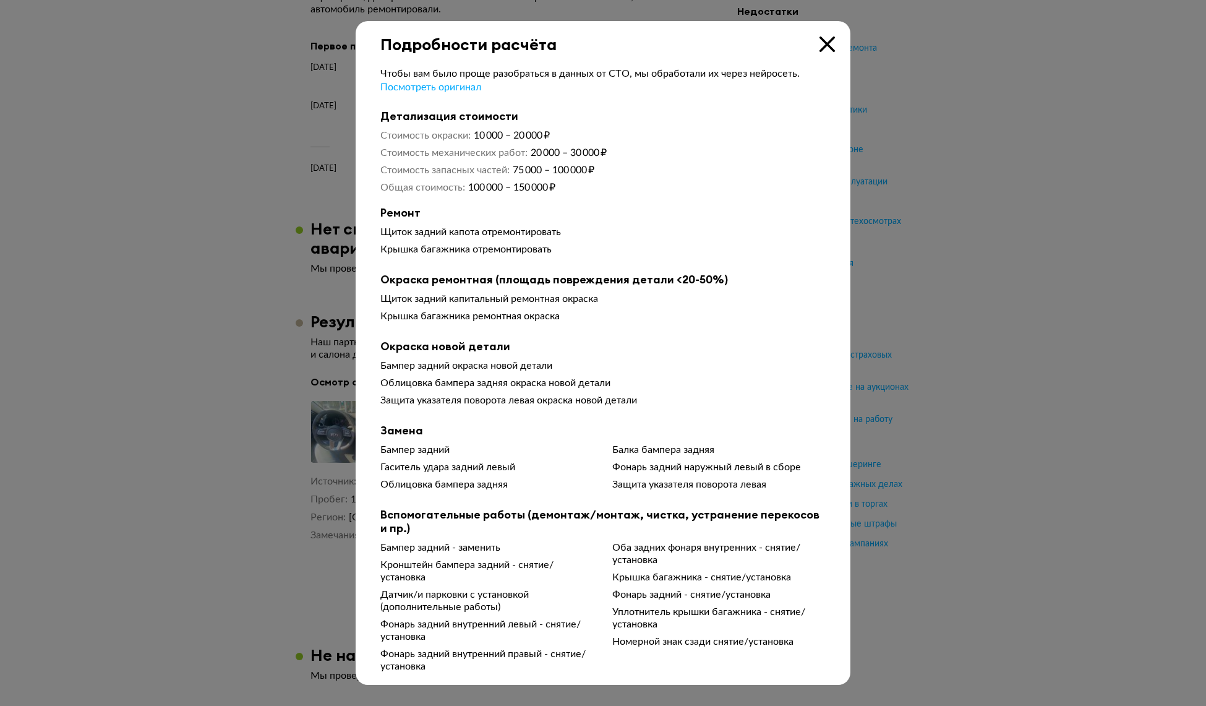
click at [991, 287] on div at bounding box center [603, 353] width 1206 height 706
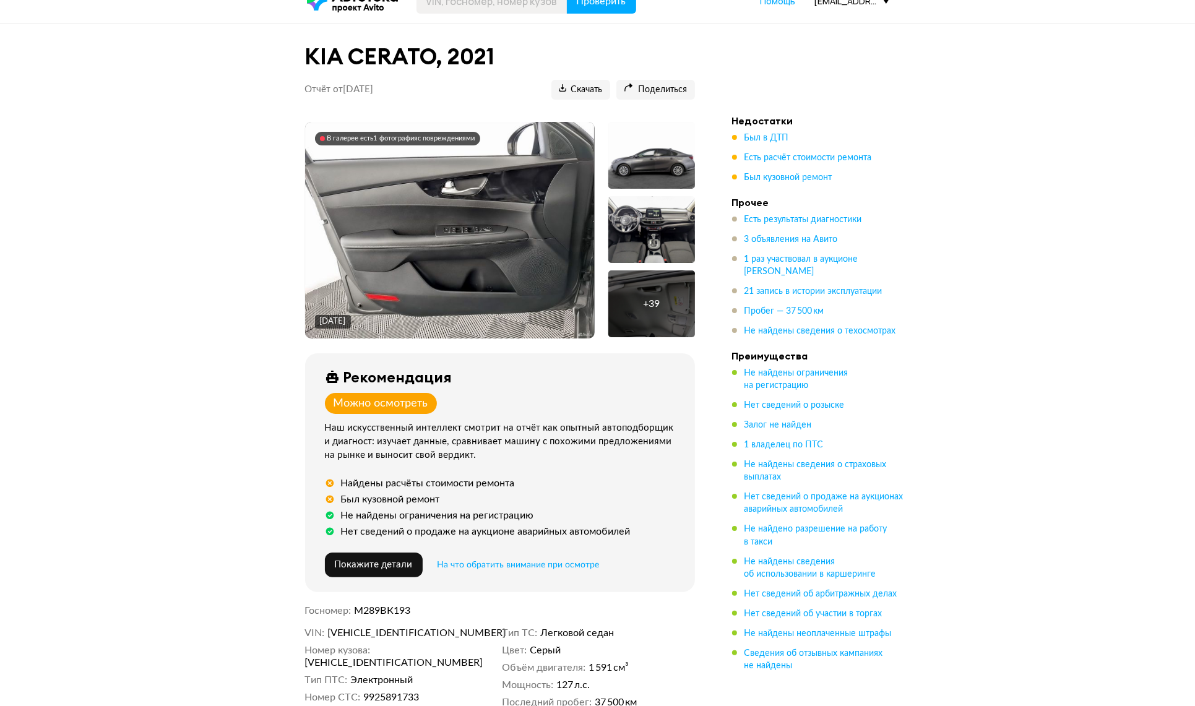
scroll to position [0, 0]
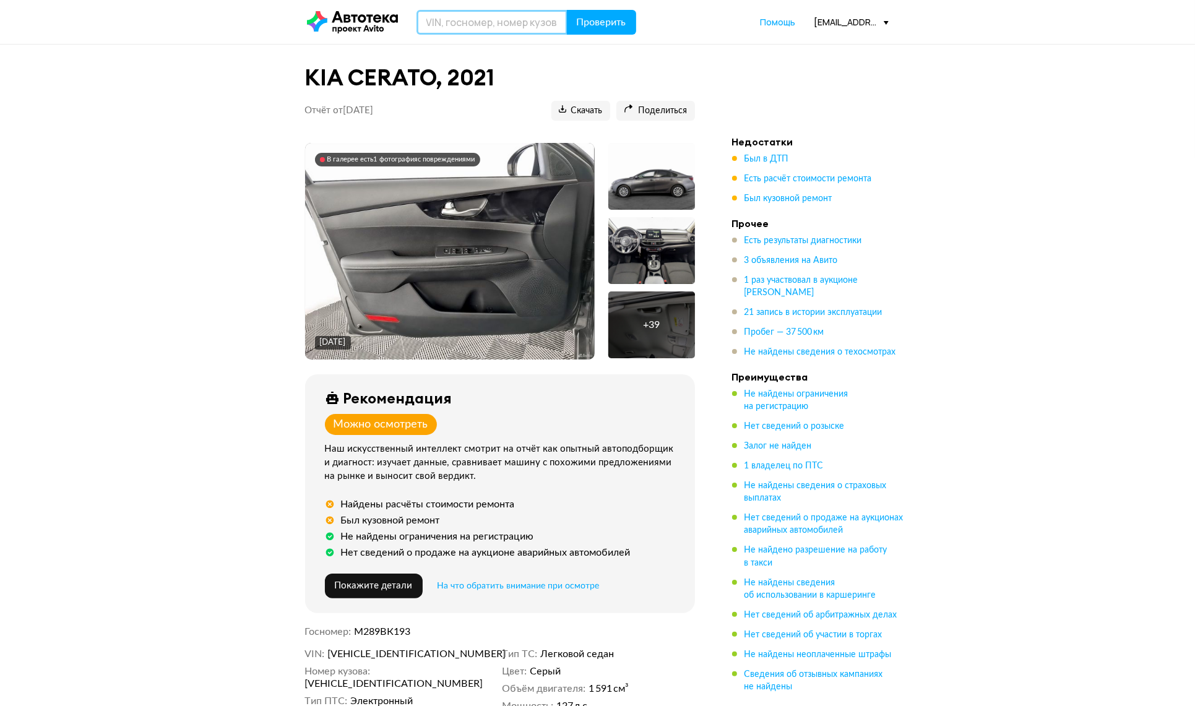
click at [533, 10] on input "text" at bounding box center [491, 22] width 151 height 25
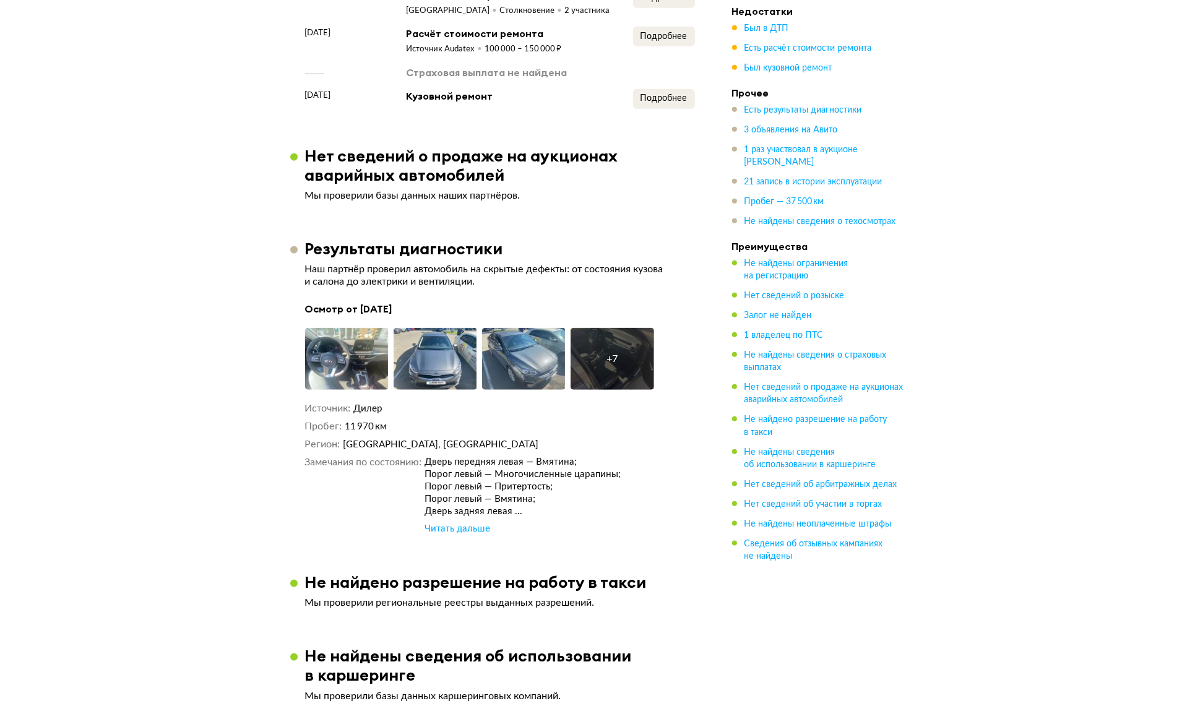
scroll to position [1289, 0]
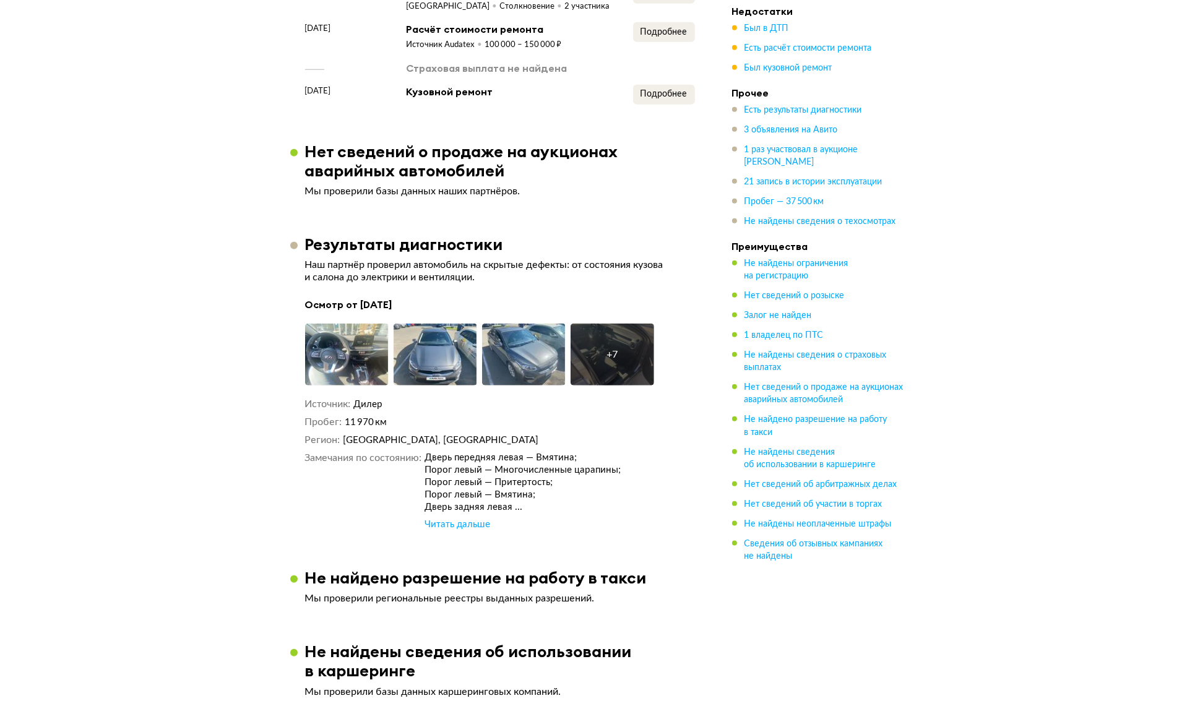
click at [463, 531] on div "Читать дальше" at bounding box center [457, 524] width 66 height 12
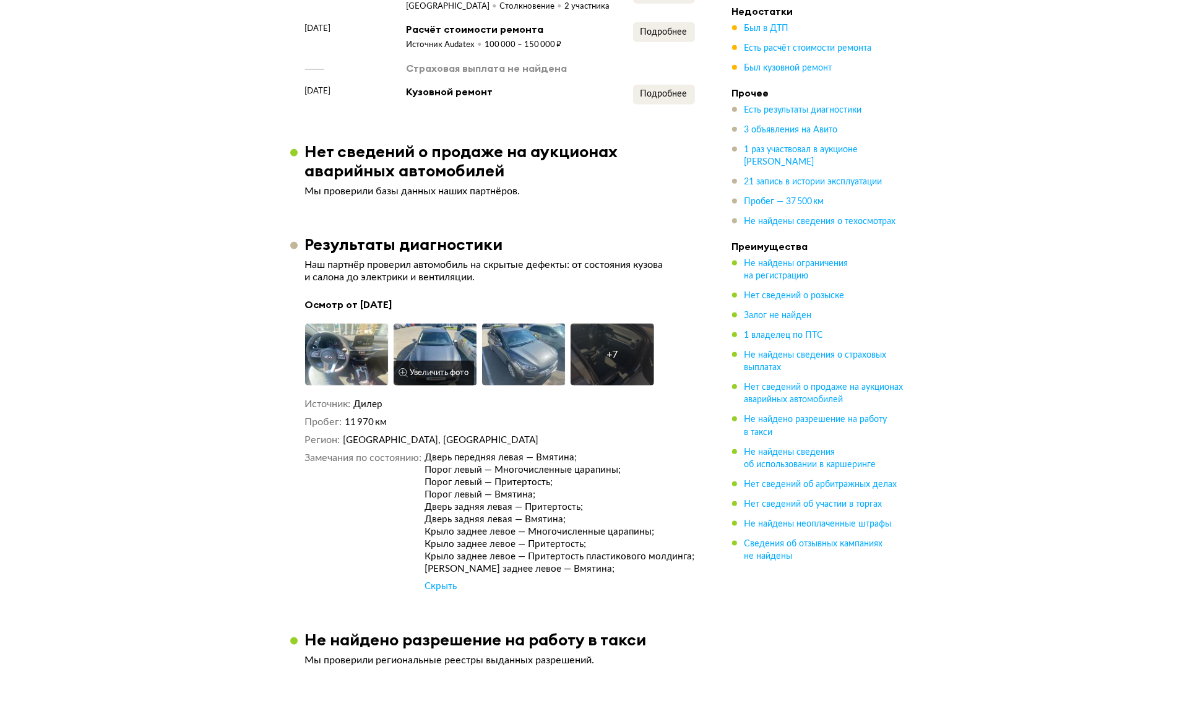
click at [440, 363] on button "Увеличить фото" at bounding box center [434, 373] width 80 height 25
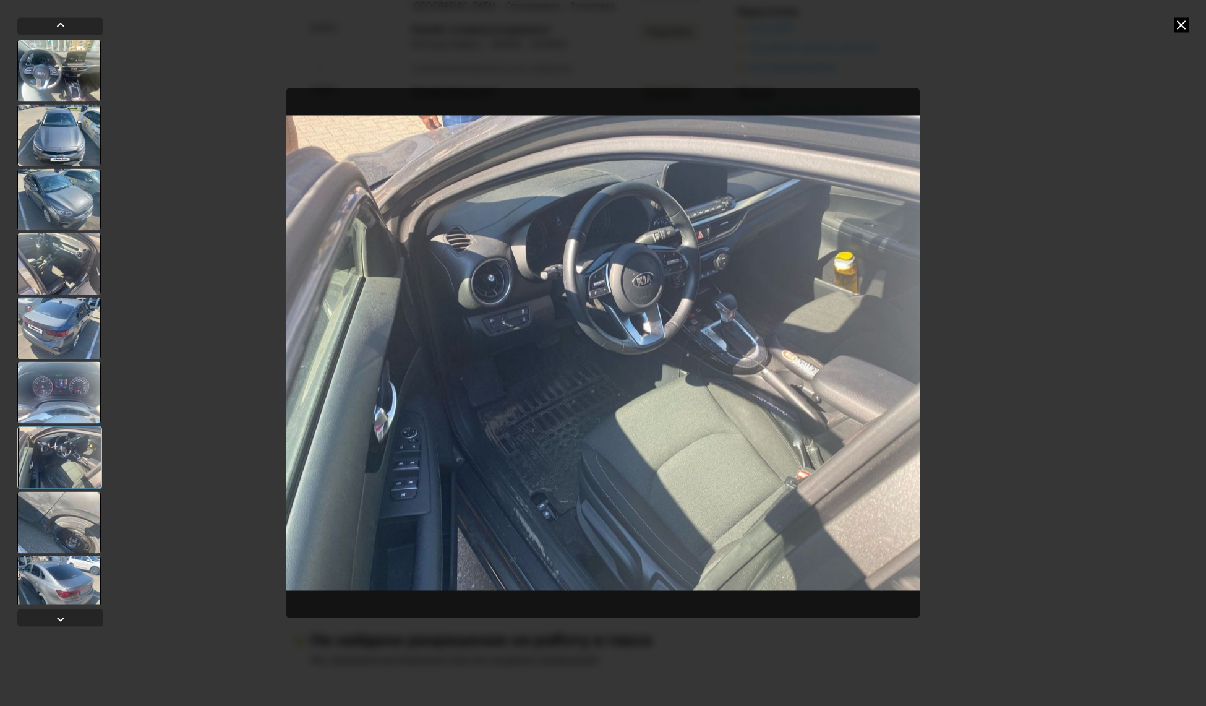
click at [1185, 26] on icon at bounding box center [1181, 24] width 15 height 15
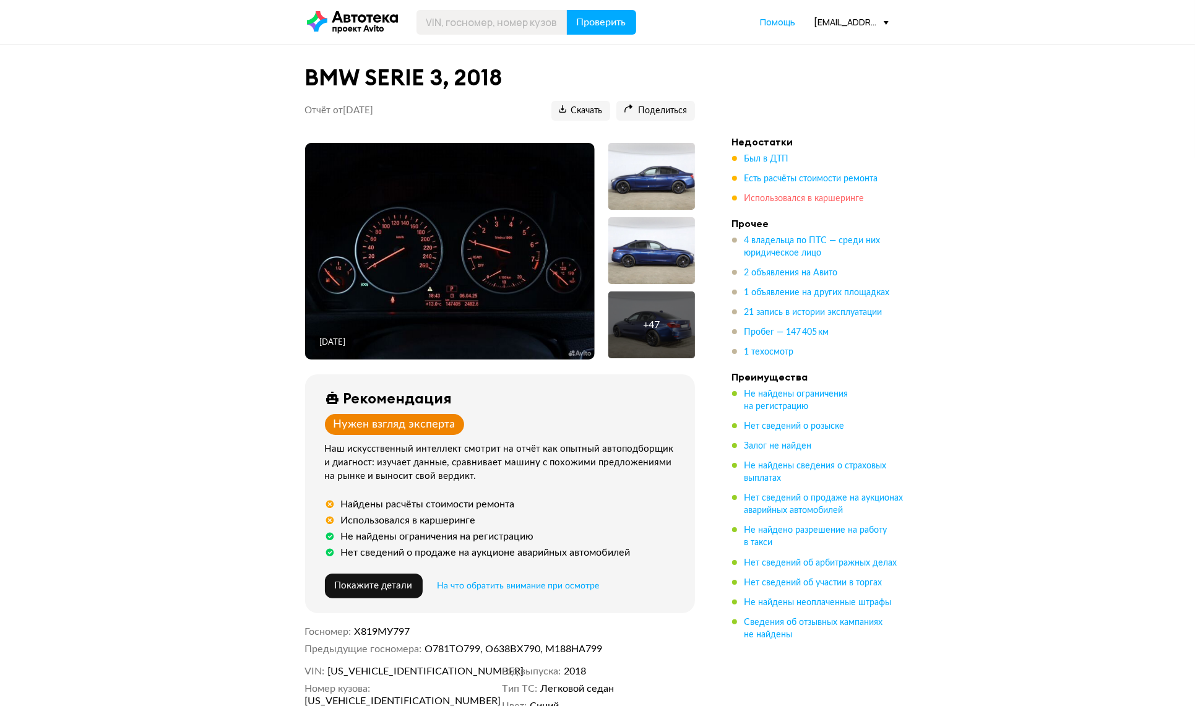
click at [777, 203] on span "Использовался в каршеринге" at bounding box center [804, 198] width 120 height 9
click at [759, 152] on li "Недостатки Был в ДТП Есть расчёты стоимости ремонта Использовался в каршеринге" at bounding box center [818, 169] width 173 height 69
click at [762, 159] on span "Был в ДТП" at bounding box center [766, 159] width 45 height 9
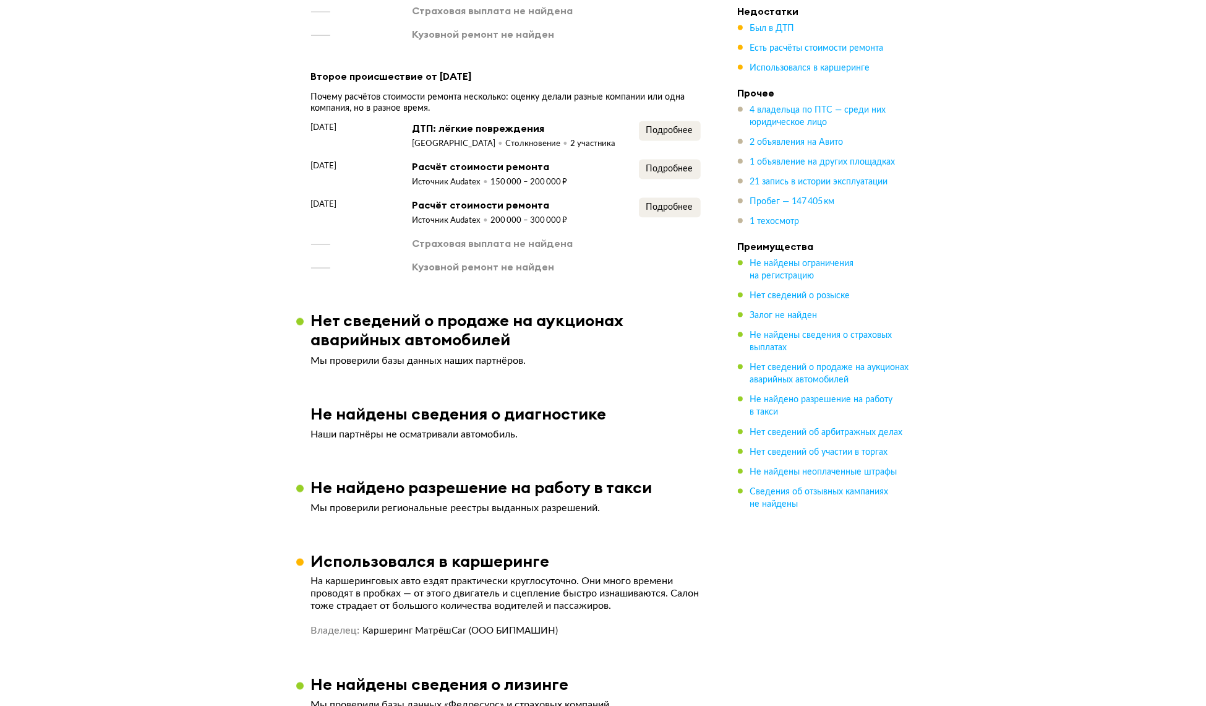
scroll to position [1631, 0]
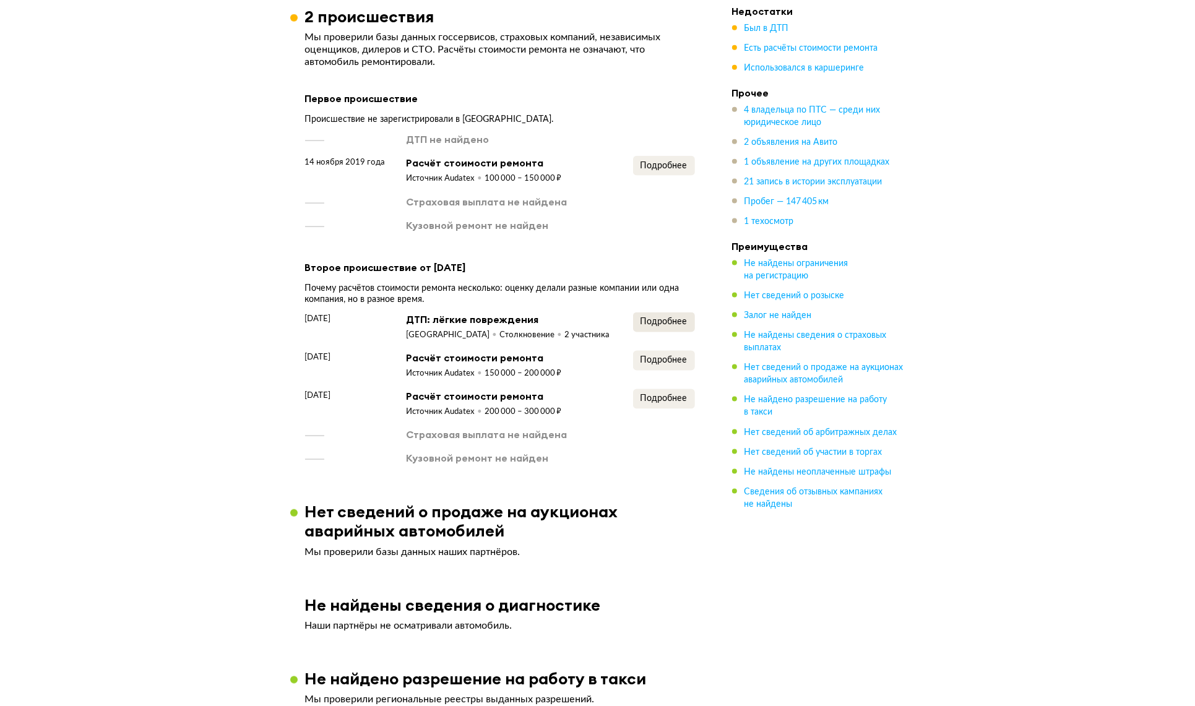
click at [630, 337] on div "[DATE] ДТП: лёгкие повреждения [GEOGRAPHIC_DATA] Столкновение 2 участника Подро…" at bounding box center [500, 326] width 390 height 28
click at [645, 326] on span "Подробнее" at bounding box center [663, 321] width 47 height 9
